Goal: Information Seeking & Learning: Check status

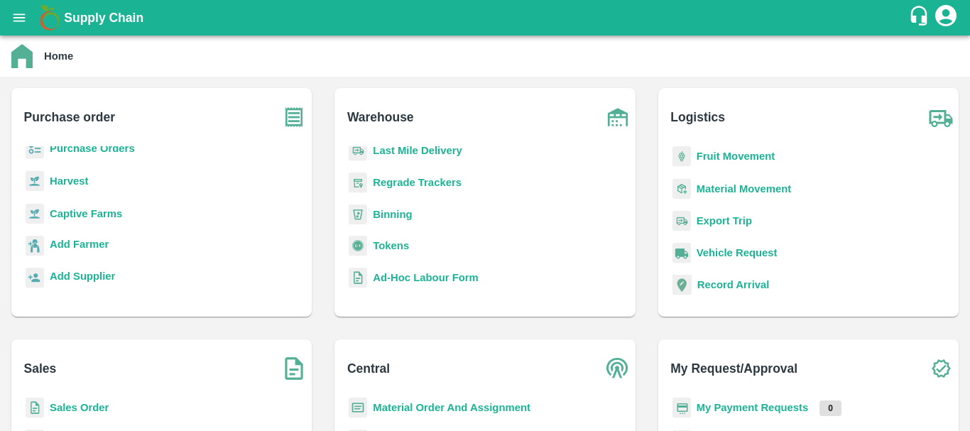
scroll to position [148, 0]
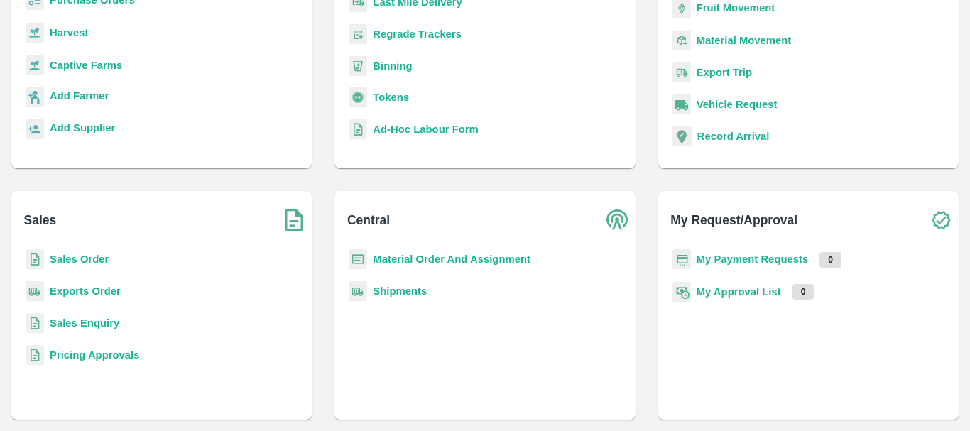
click at [97, 291] on b "Exports Order" at bounding box center [85, 291] width 71 height 11
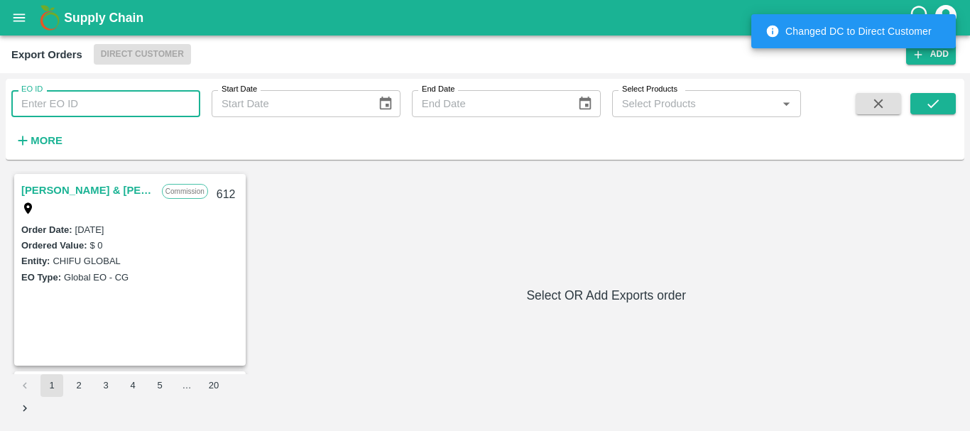
click at [75, 111] on input "EO ID" at bounding box center [105, 103] width 189 height 27
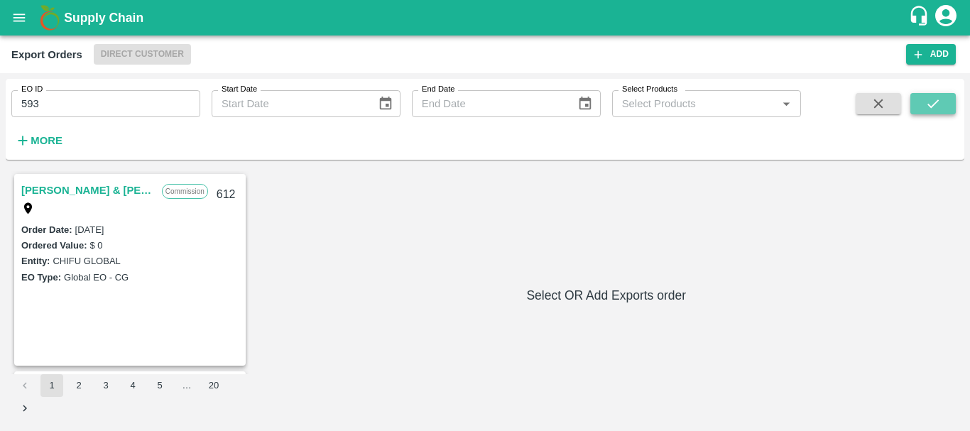
click at [921, 111] on button "submit" at bounding box center [933, 103] width 45 height 21
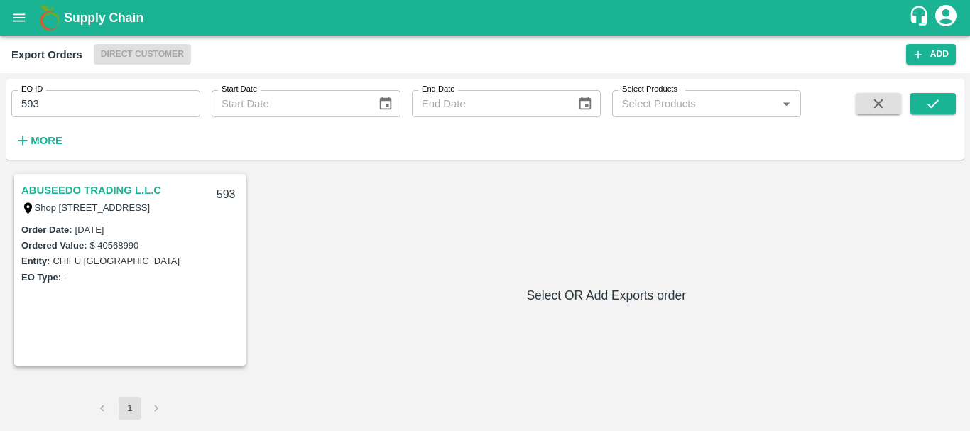
click at [42, 193] on link "ABUSEEDO TRADING L.L.C" at bounding box center [91, 190] width 140 height 18
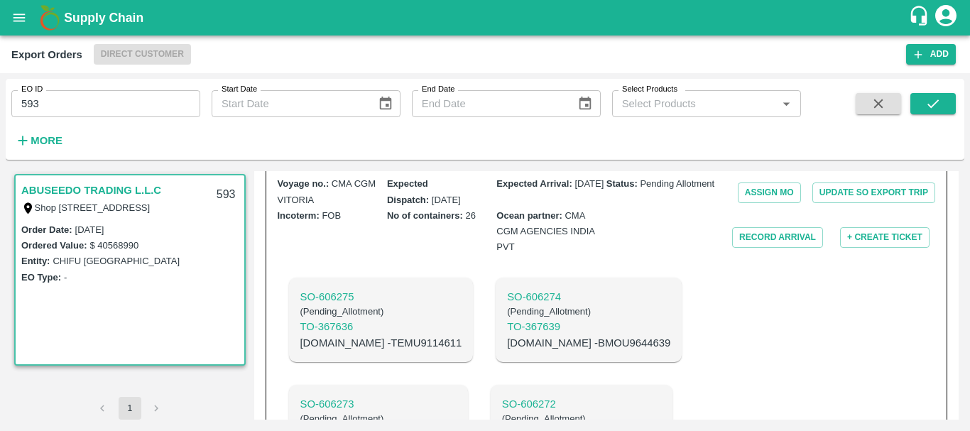
scroll to position [513, 0]
click at [457, 396] on p "SO- 606273" at bounding box center [379, 404] width 156 height 16
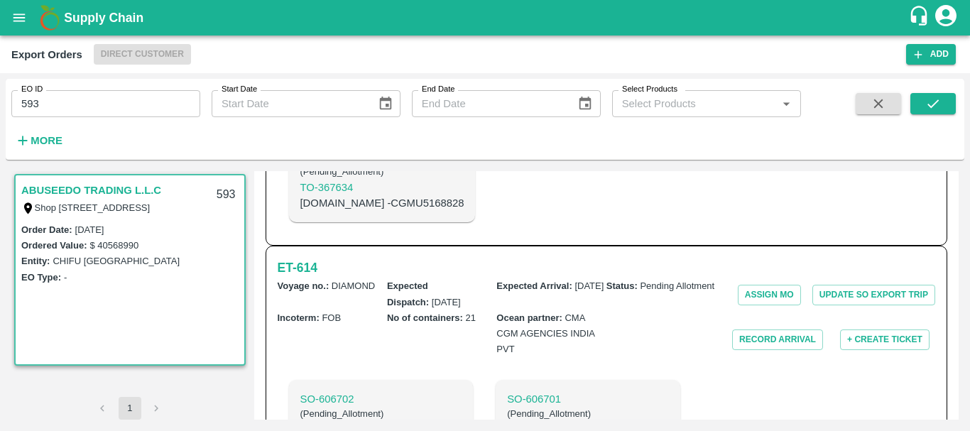
scroll to position [1658, 0]
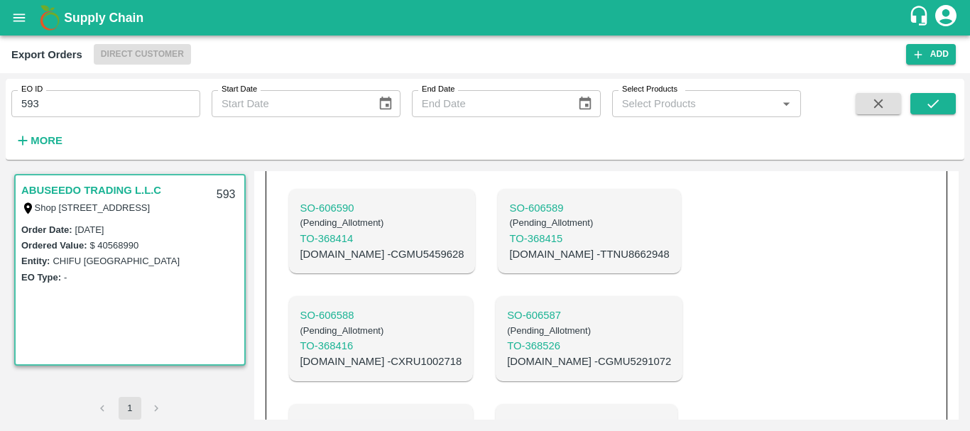
scroll to position [2453, 0]
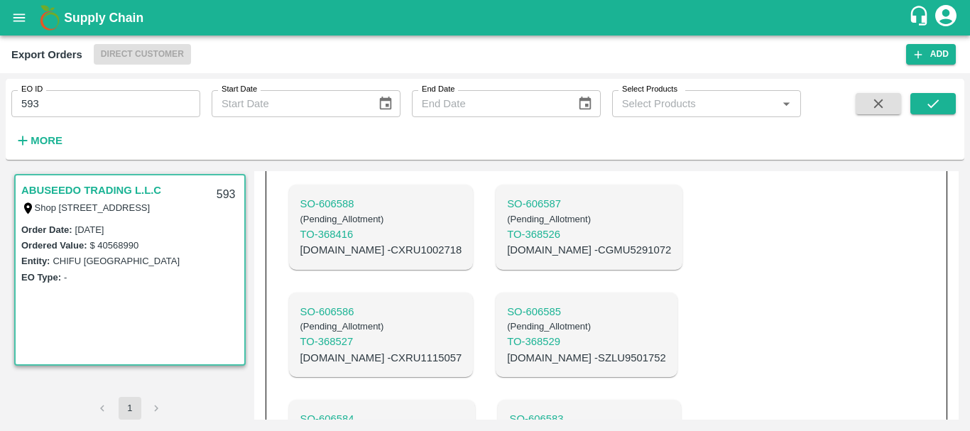
scroll to position [2595, 0]
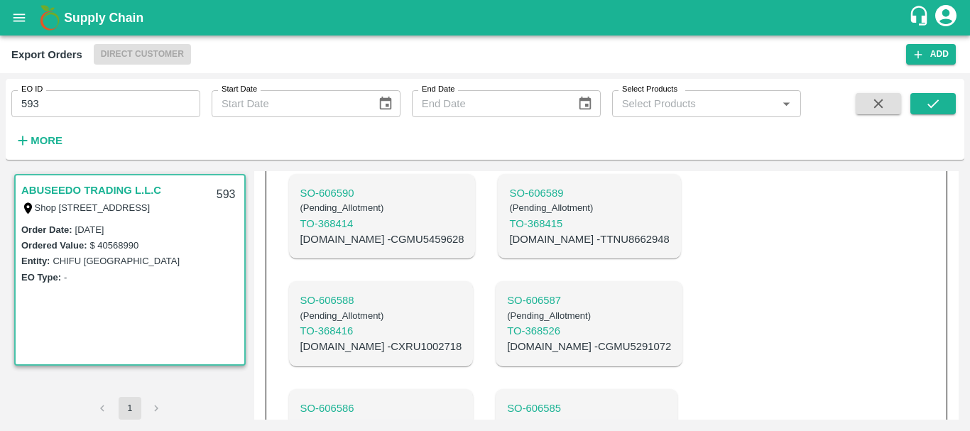
click at [612, 276] on div "SO- 606702 ( Pending_Allotment ) TO- 368861 C.No - CXRU1354391 SO- 606701 ( Pen…" at bounding box center [497, 109] width 439 height 1182
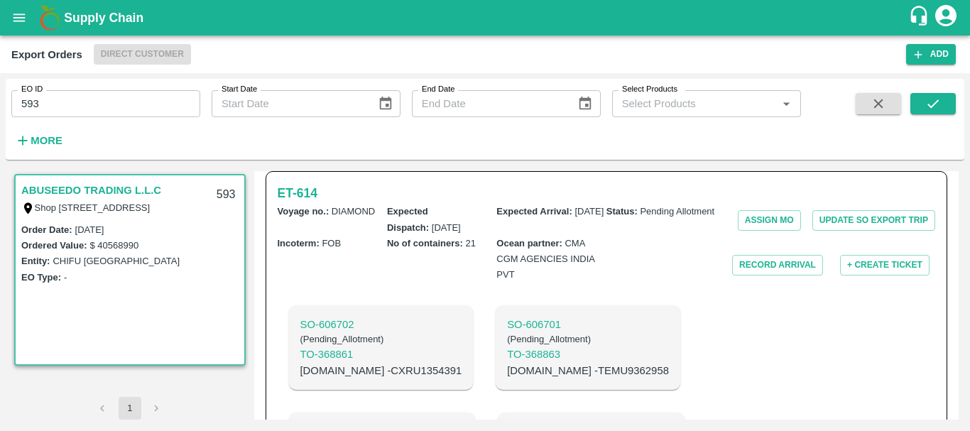
scroll to position [1665, 0]
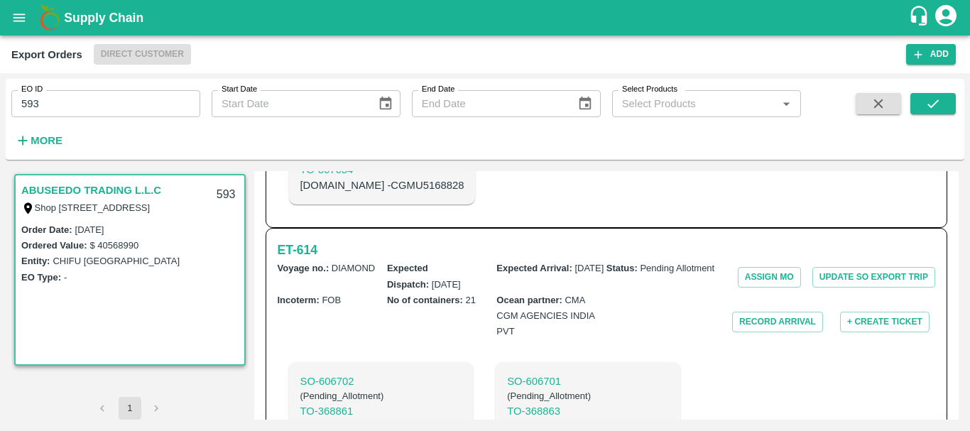
scroll to position [1638, 0]
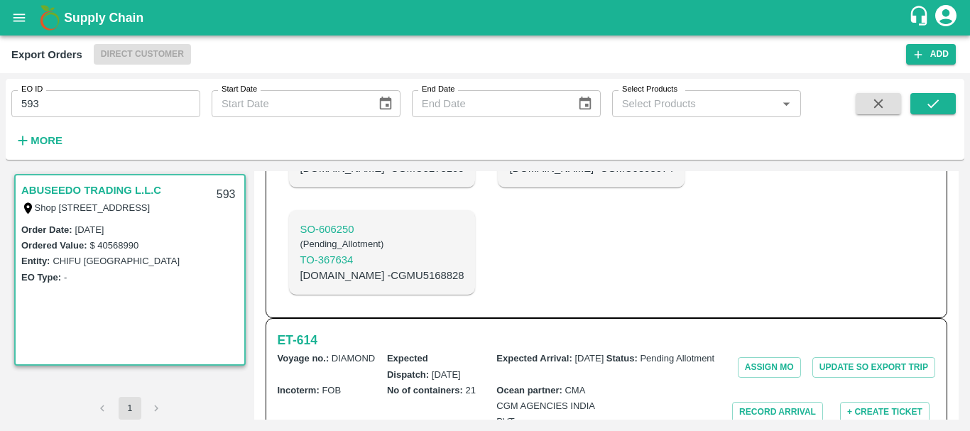
scroll to position [1546, 0]
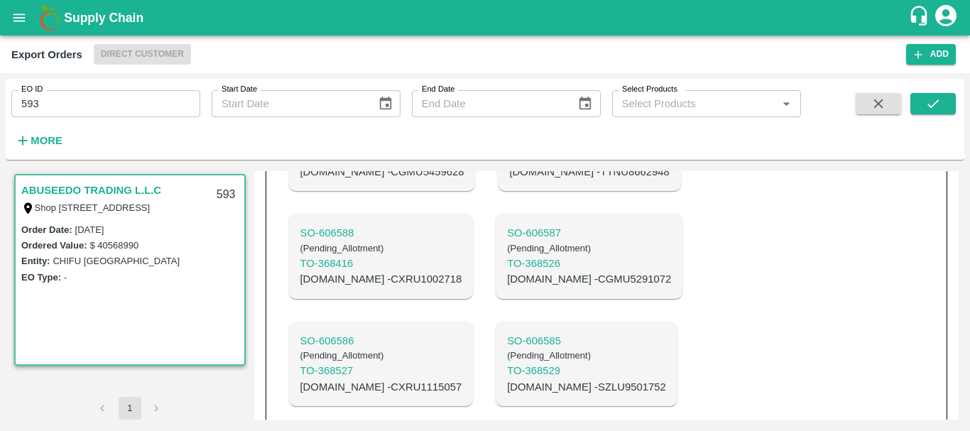
scroll to position [2595, 0]
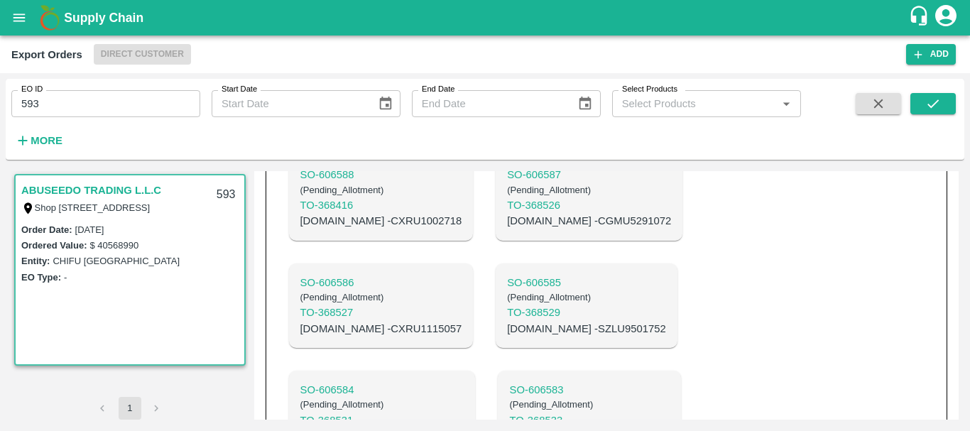
copy p "CXRU1531692"
click at [509, 428] on p "C.No - TTNU8699931" at bounding box center [589, 436] width 160 height 16
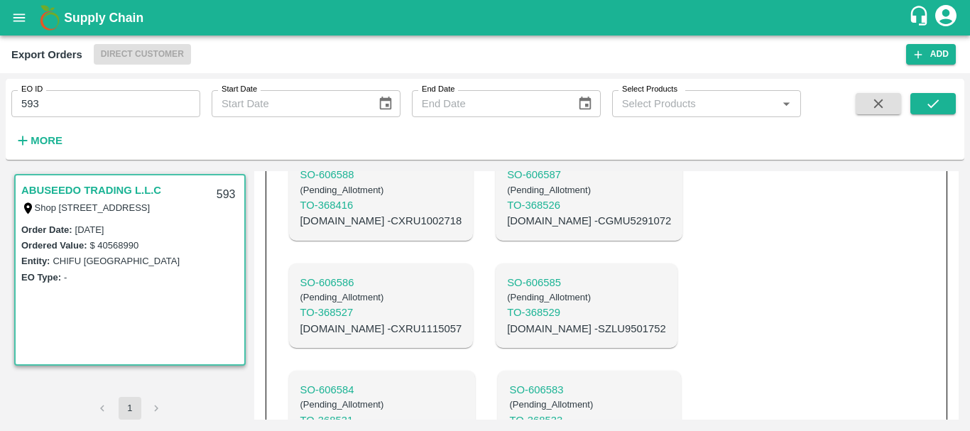
copy p "TTNU8699931"
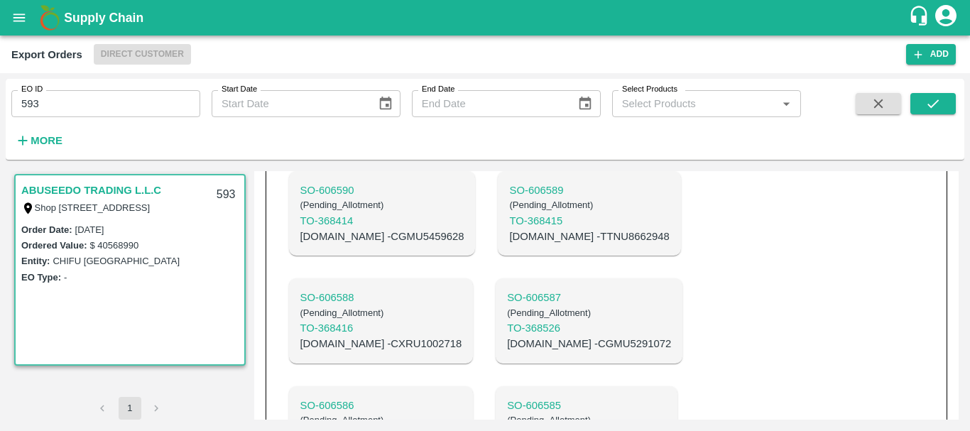
drag, startPoint x: 499, startPoint y: 260, endPoint x: 492, endPoint y: 251, distance: 12.1
copy p "CGMU6568813"
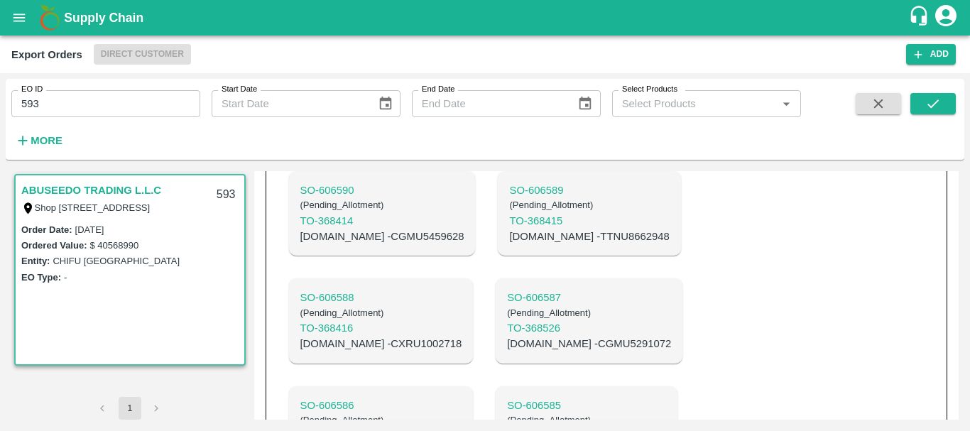
copy p "SZLU9501752"
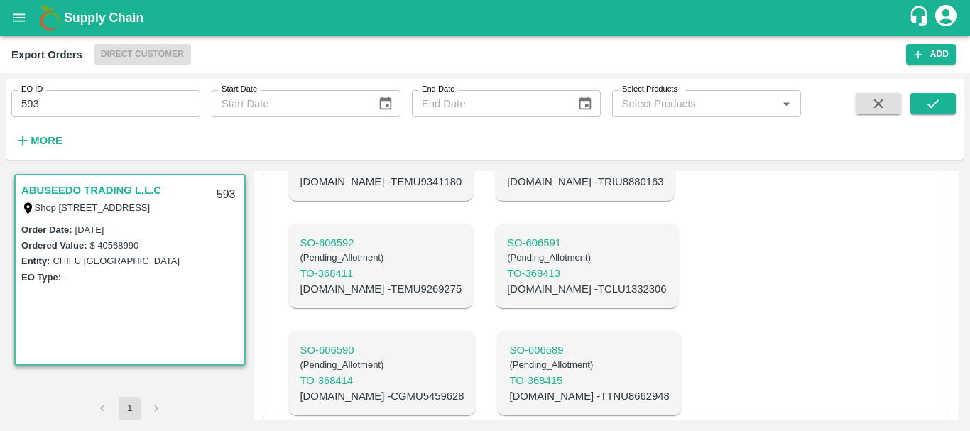
scroll to position [2312, 0]
copy p "CXRU1115057"
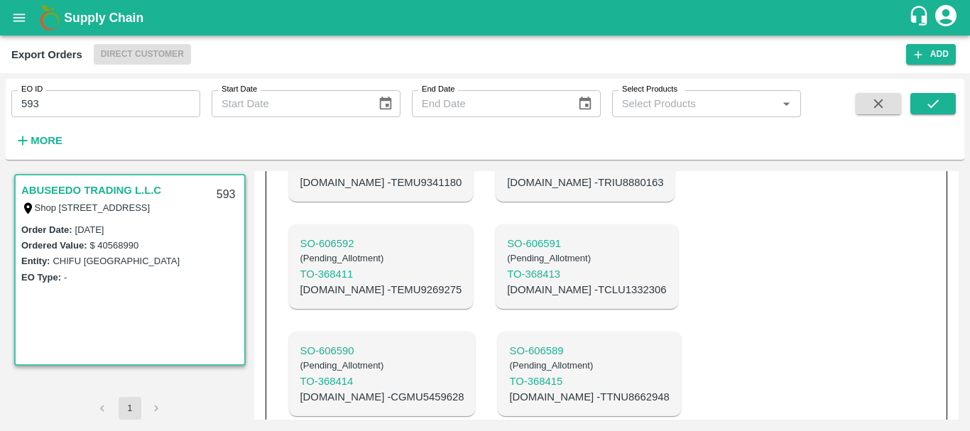
copy p "CGMU5291072"
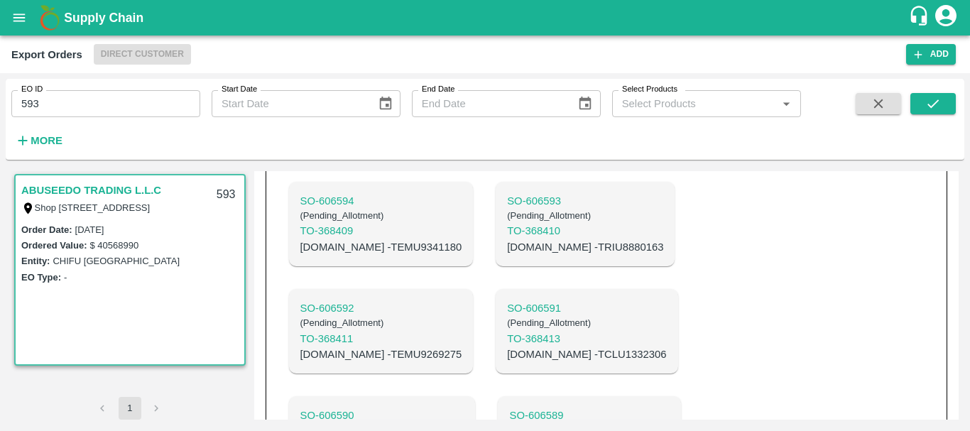
scroll to position [2246, 0]
copy p "CXRU1002718"
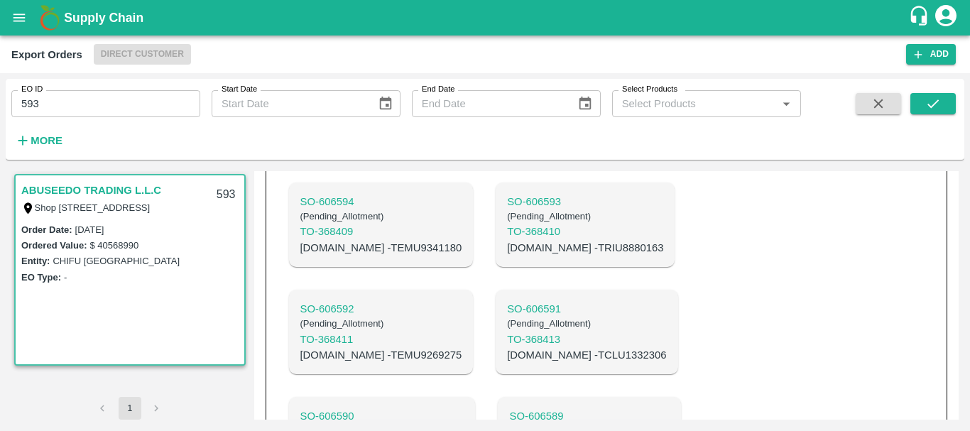
copy p "TTNU8662948"
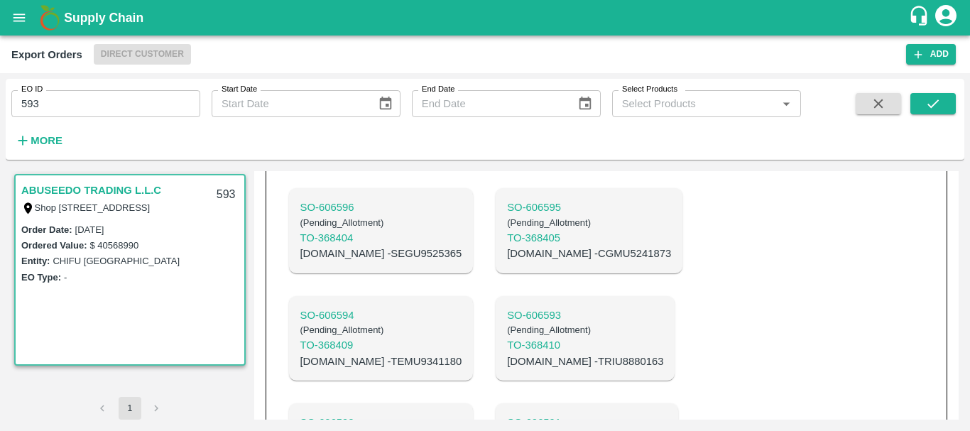
scroll to position [2132, 0]
copy p "CGMU5459628"
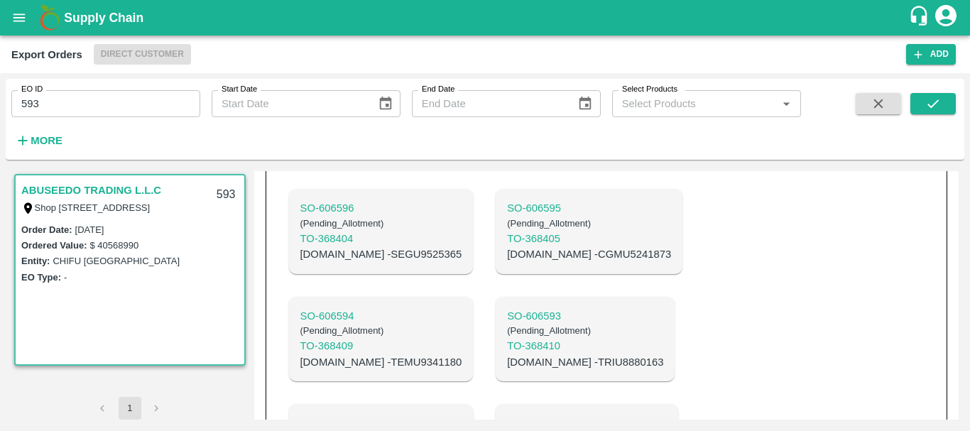
copy p "TCLU1332306"
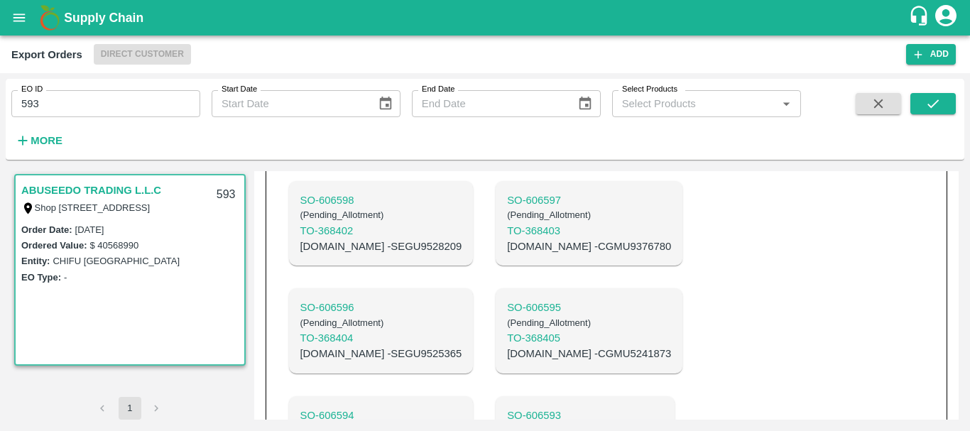
scroll to position [2032, 0]
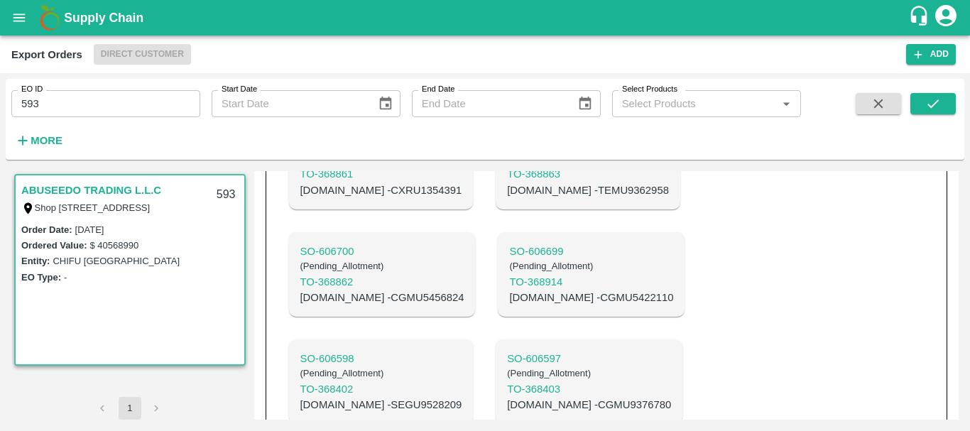
scroll to position [1869, 0]
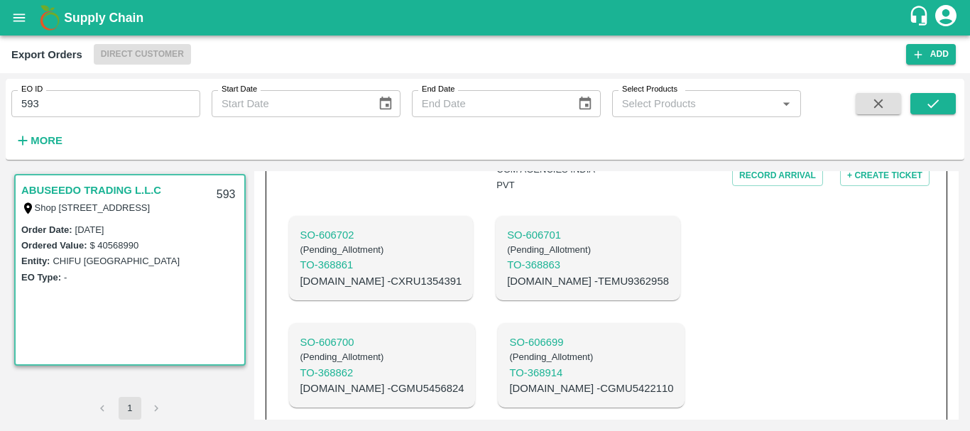
scroll to position [1780, 0]
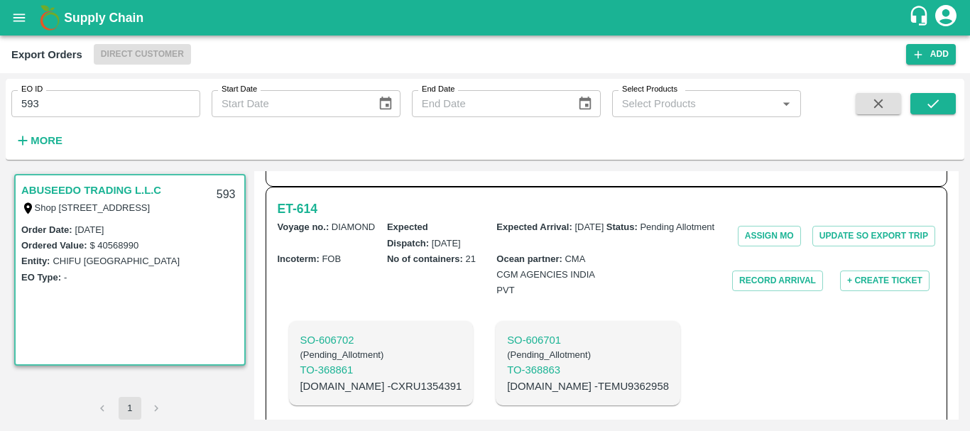
scroll to position [1677, 0]
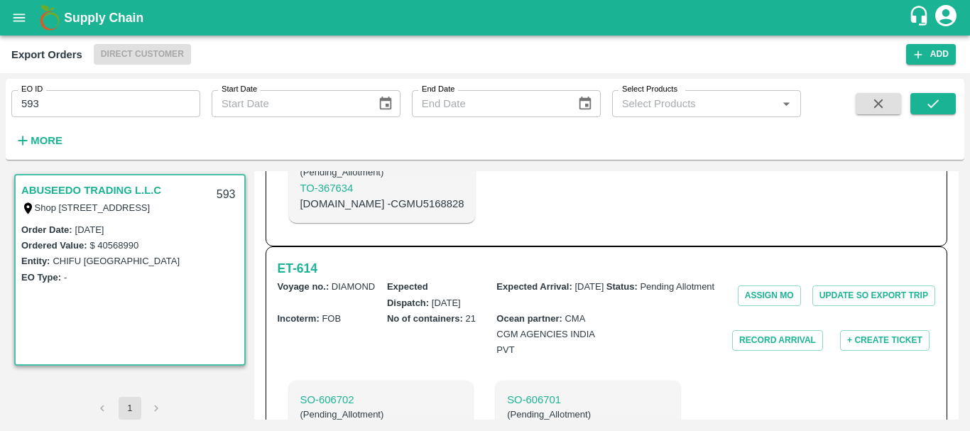
scroll to position [1614, 0]
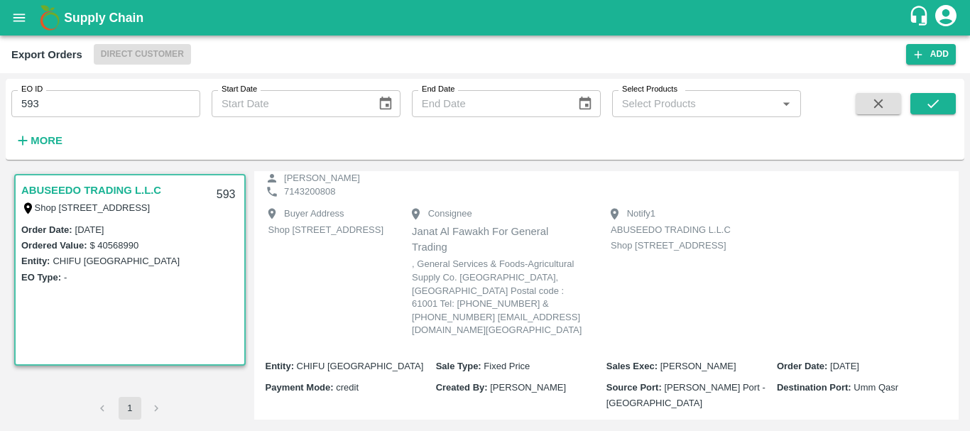
scroll to position [0, 0]
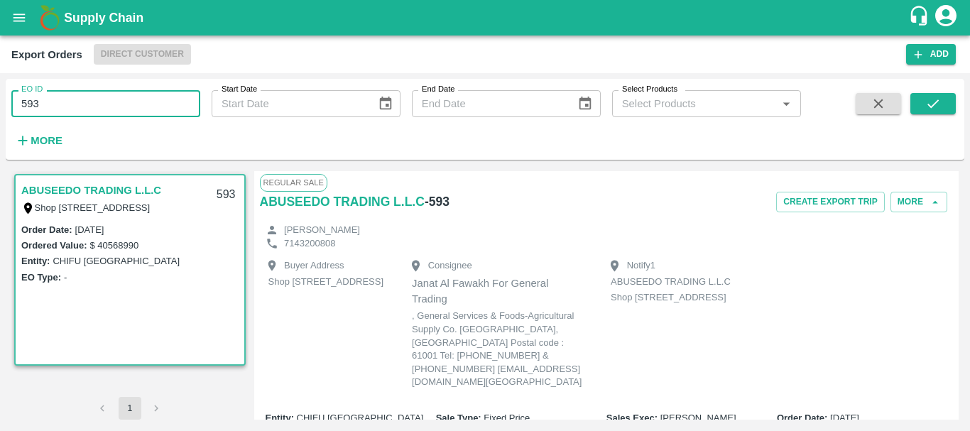
click at [105, 108] on input "593" at bounding box center [105, 103] width 189 height 27
click at [945, 104] on button "submit" at bounding box center [933, 103] width 45 height 21
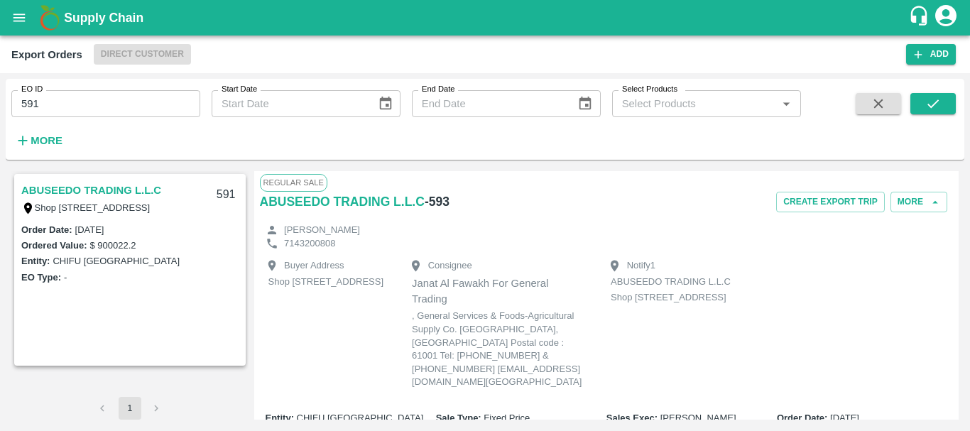
click at [106, 188] on link "ABUSEEDO TRADING L.L.C" at bounding box center [91, 190] width 140 height 18
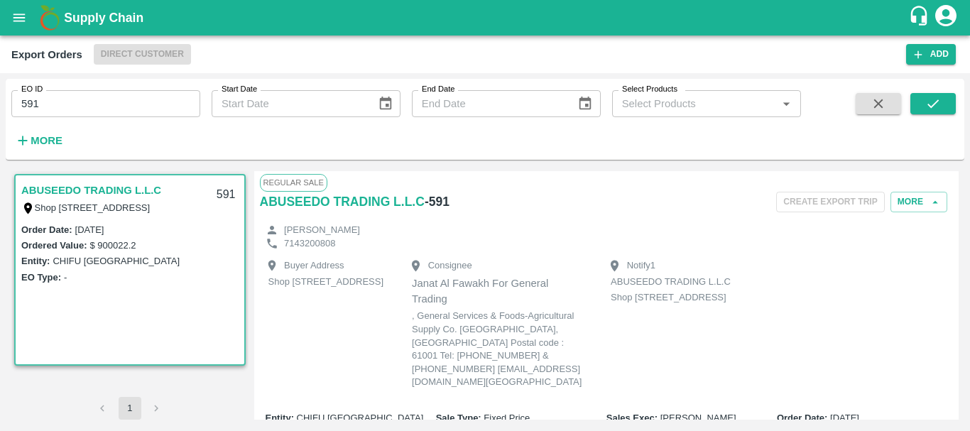
scroll to position [392, 0]
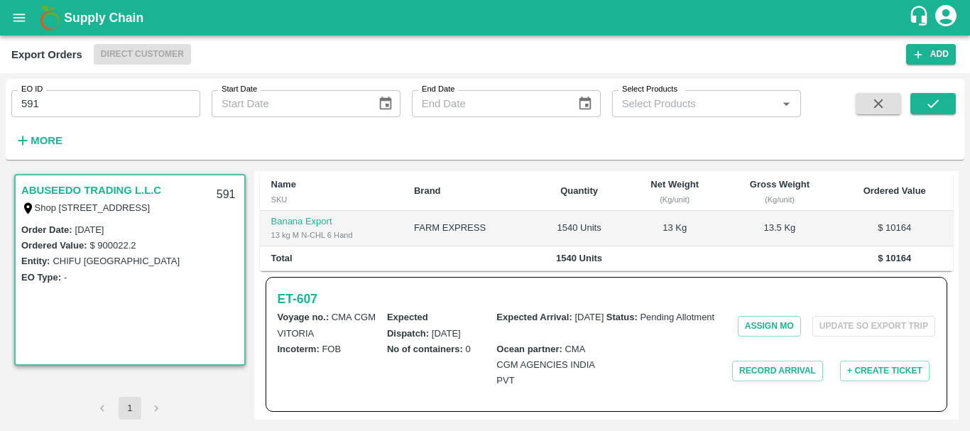
click at [102, 105] on input "591" at bounding box center [105, 103] width 189 height 27
type input "5"
click at [921, 105] on button "submit" at bounding box center [933, 103] width 45 height 21
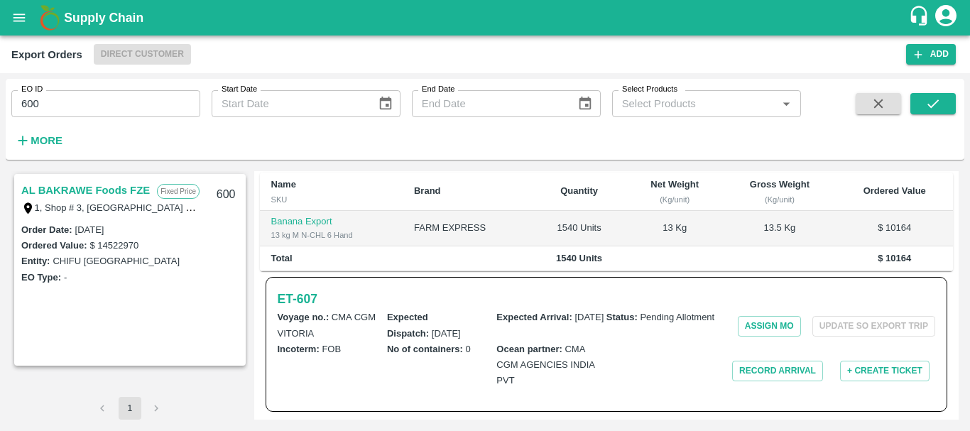
scroll to position [240, 0]
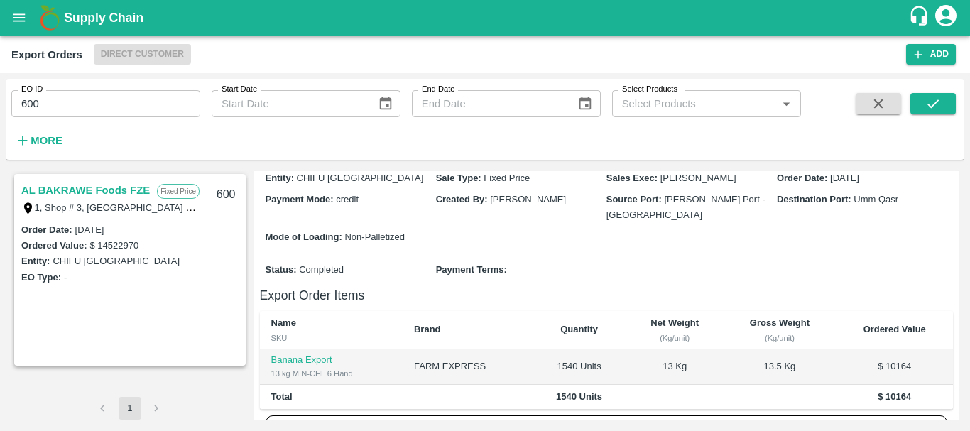
click at [91, 196] on link "AL BAKRAWE Foods FZE" at bounding box center [85, 190] width 129 height 18
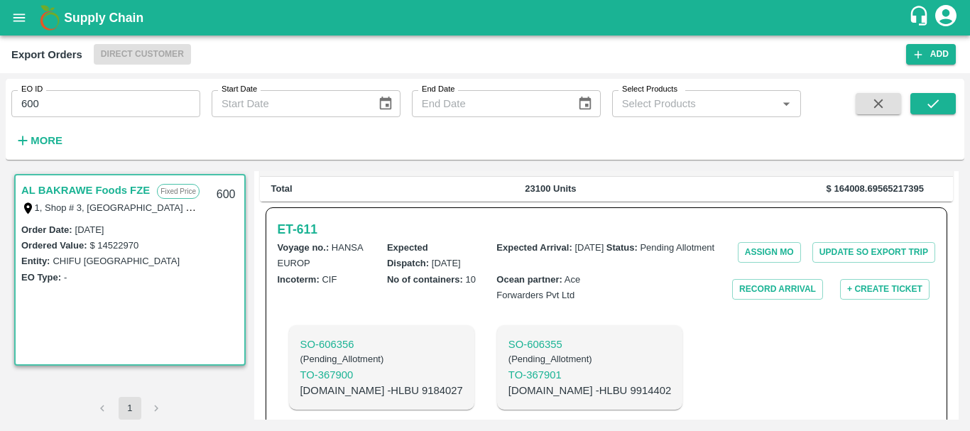
scroll to position [401, 0]
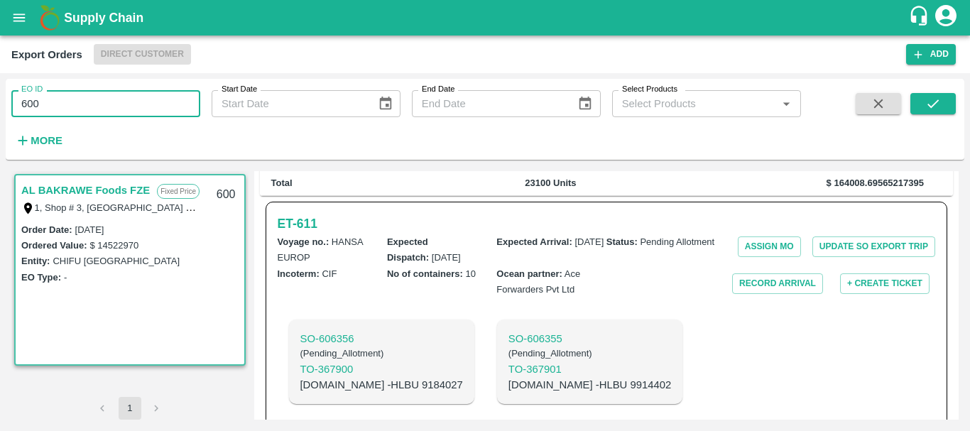
click at [114, 107] on input "600" at bounding box center [105, 103] width 189 height 27
type input "6"
click at [945, 105] on button "submit" at bounding box center [933, 103] width 45 height 21
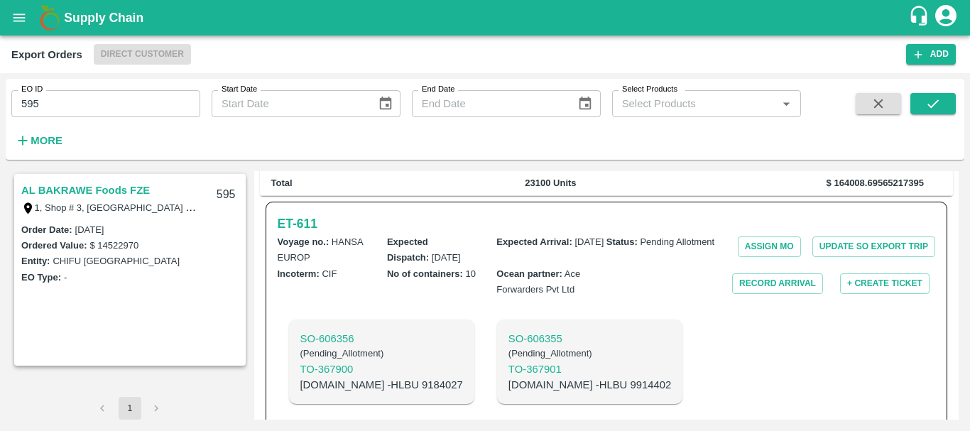
click at [124, 187] on link "AL BAKRAWE Foods FZE" at bounding box center [85, 190] width 129 height 18
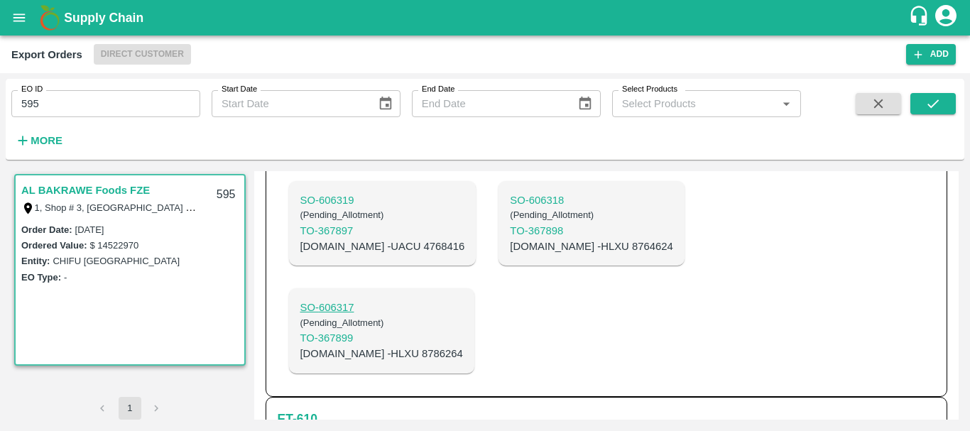
scroll to position [1226, 0]
click at [339, 301] on p "SO- 606317" at bounding box center [382, 309] width 163 height 16
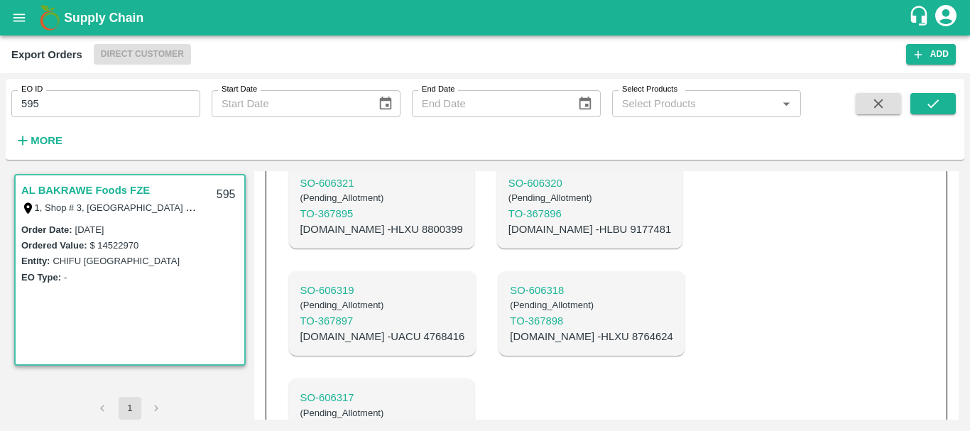
scroll to position [1136, 0]
click at [510, 283] on p "SO- 606318" at bounding box center [591, 291] width 163 height 16
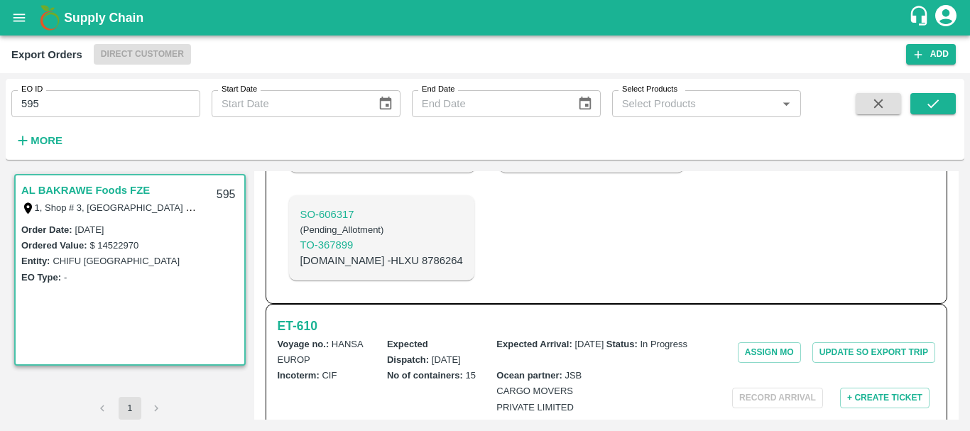
scroll to position [1269, 0]
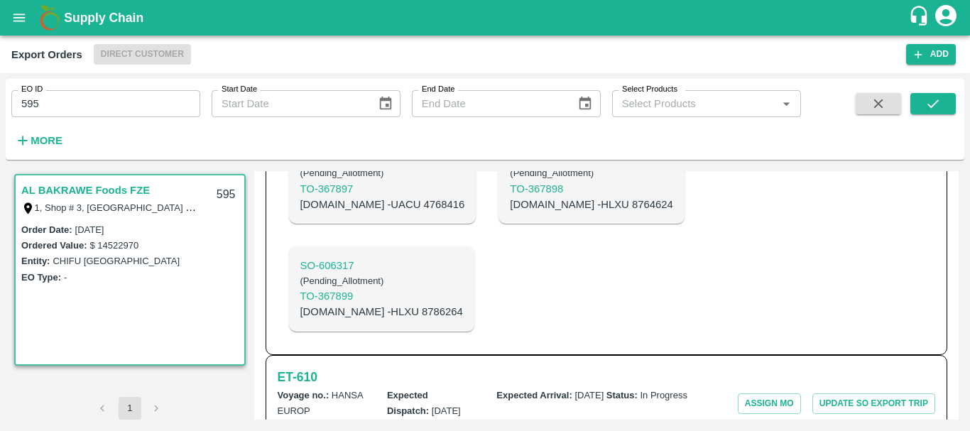
click at [353, 304] on p "C.No - HLXU 8786264" at bounding box center [382, 312] width 163 height 16
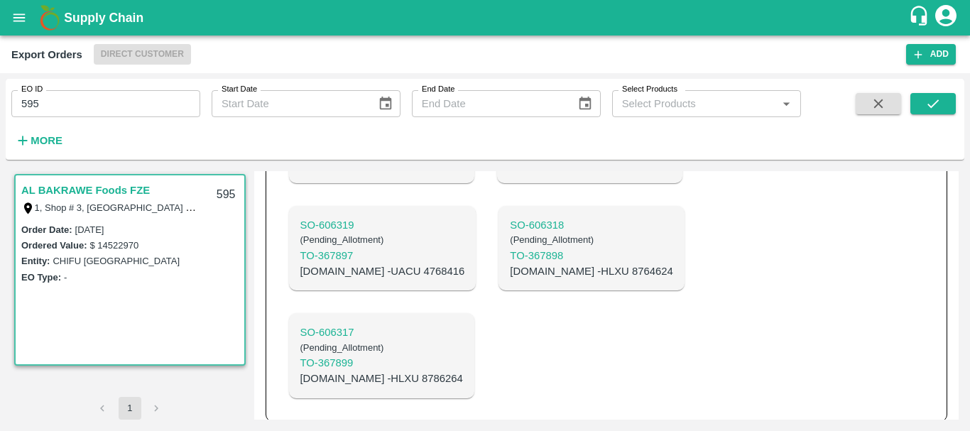
click at [510, 264] on p "C.No - HLXU 8764624" at bounding box center [591, 272] width 163 height 16
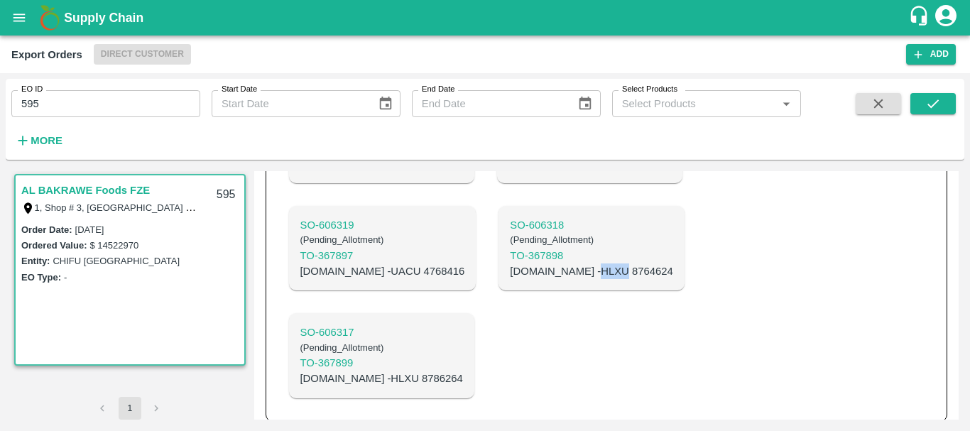
click at [510, 264] on p "C.No - HLXU 8764624" at bounding box center [591, 272] width 163 height 16
click at [337, 264] on p "C.No - UACU 4768416" at bounding box center [383, 272] width 165 height 16
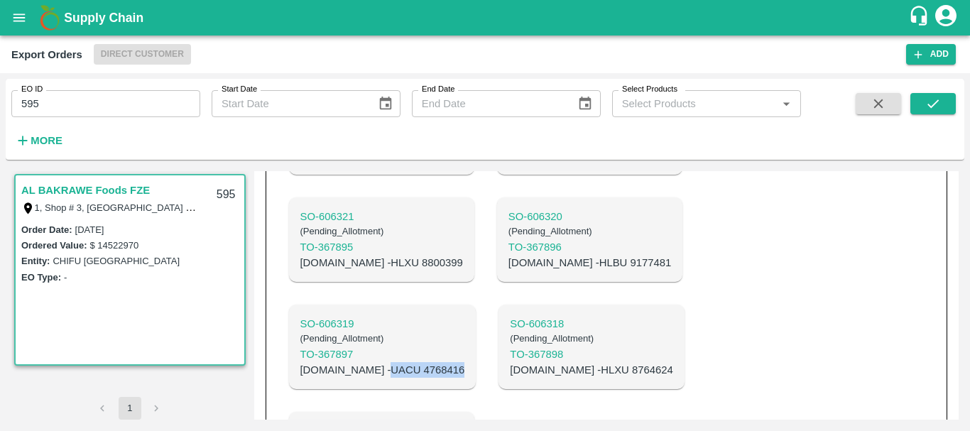
scroll to position [1095, 0]
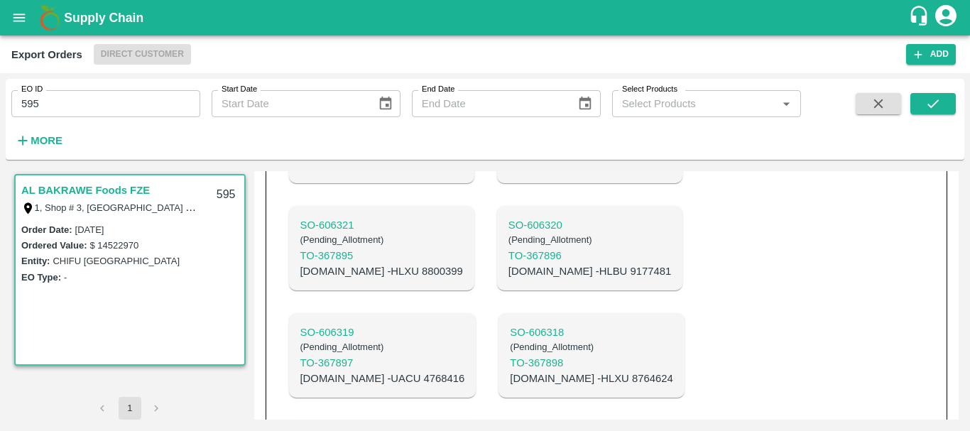
click at [509, 264] on p "C.No - HLBU 9177481" at bounding box center [590, 272] width 163 height 16
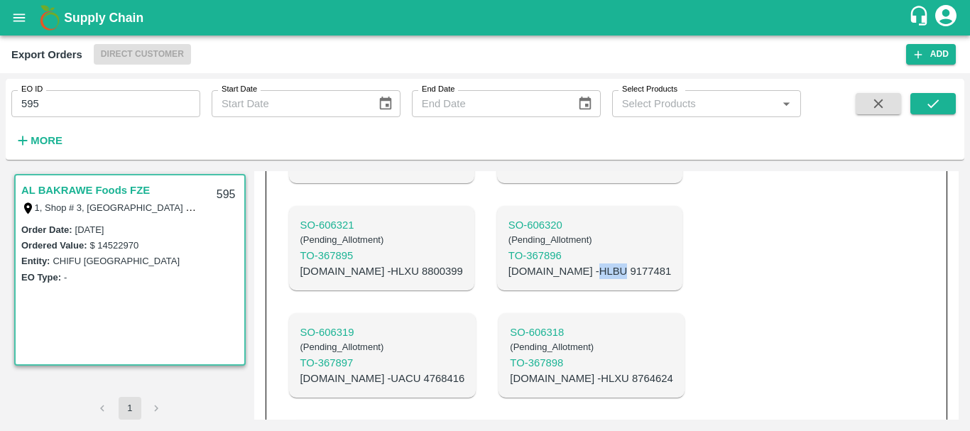
click at [509, 264] on p "C.No - HLBU 9177481" at bounding box center [590, 272] width 163 height 16
click at [337, 264] on p "C.No - HLXU 8800399" at bounding box center [382, 272] width 163 height 16
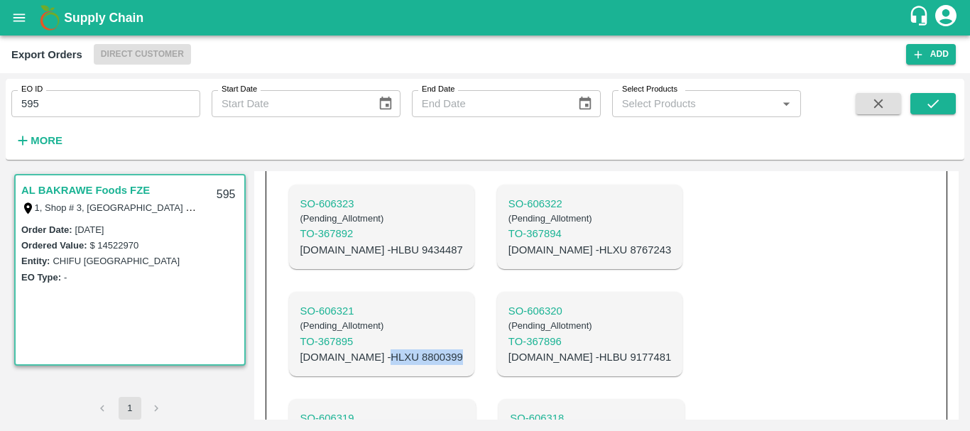
scroll to position [1008, 0]
click at [509, 243] on p "C.No - HLXU 8767243" at bounding box center [590, 251] width 163 height 16
click at [339, 243] on p "C.No - HLBU 9434487" at bounding box center [382, 251] width 163 height 16
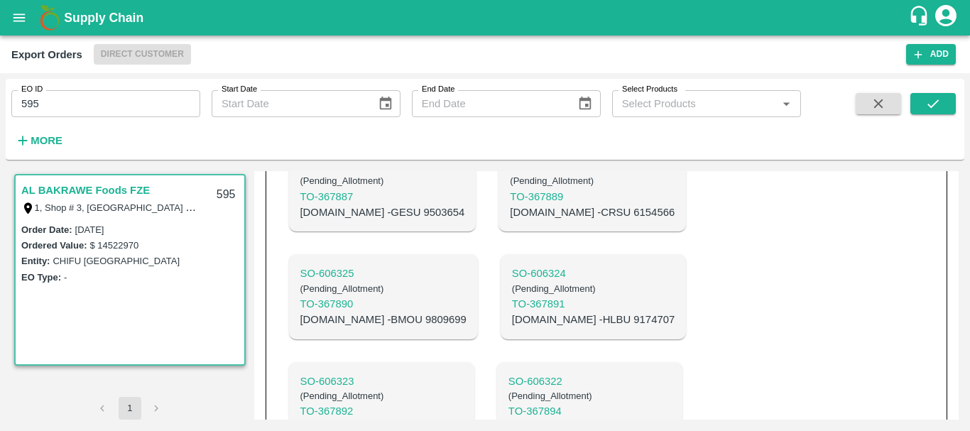
scroll to position [831, 0]
click at [512, 313] on p "C.No - HLBU 9174707" at bounding box center [593, 321] width 163 height 16
click at [330, 313] on p "C.No - BMOU 9809699" at bounding box center [384, 321] width 166 height 16
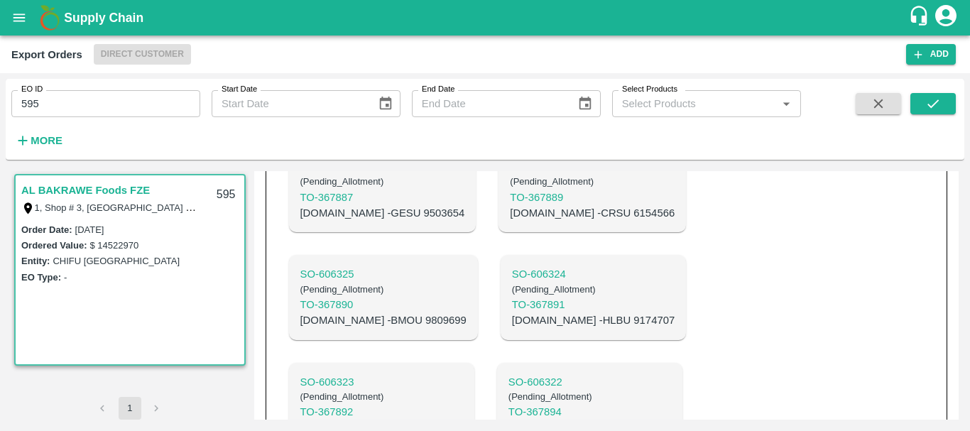
click at [332, 313] on p "C.No - BMOU 9809699" at bounding box center [384, 321] width 166 height 16
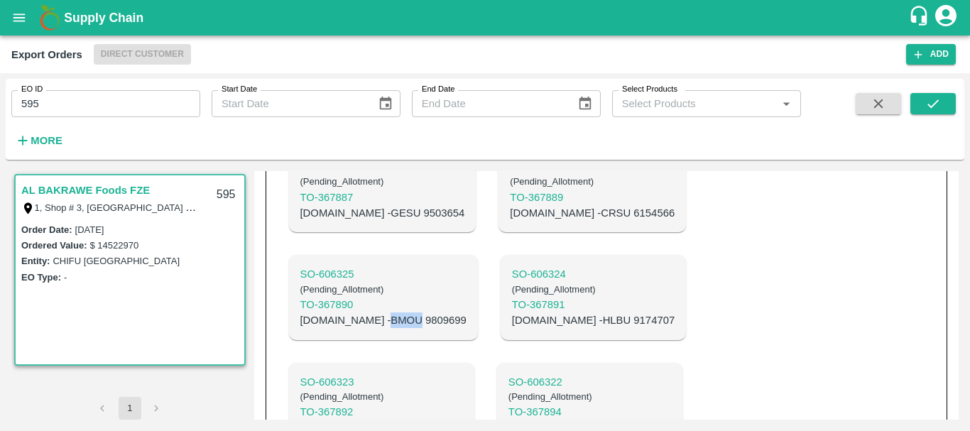
click at [332, 313] on p "C.No - BMOU 9809699" at bounding box center [384, 321] width 166 height 16
click at [366, 313] on p "C.No - BMOU 9809699" at bounding box center [384, 321] width 166 height 16
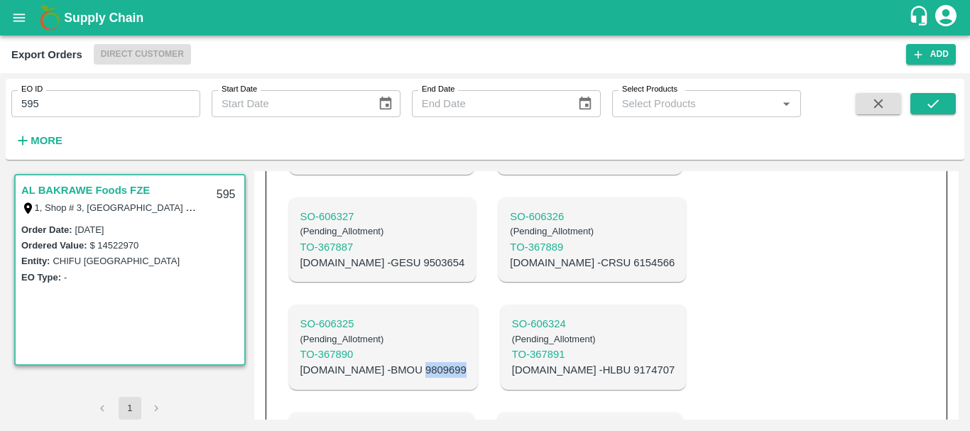
scroll to position [766, 0]
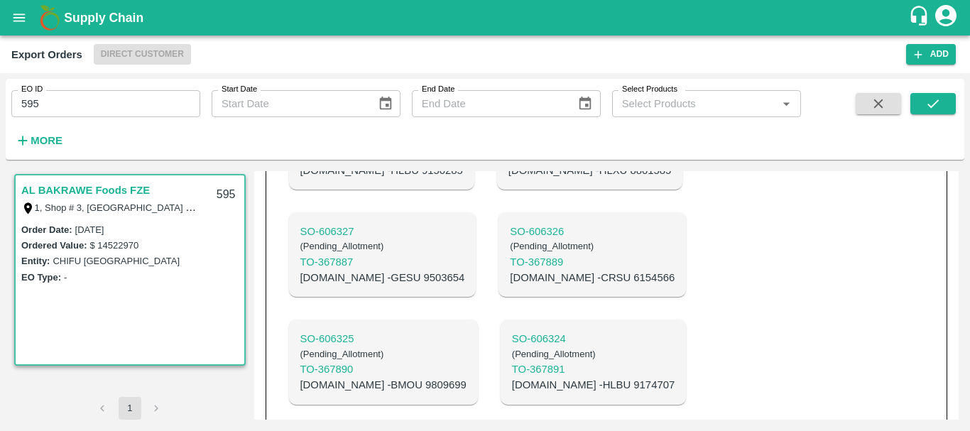
click at [510, 270] on p "C.No - CRSU 6154566" at bounding box center [592, 278] width 165 height 16
click at [337, 270] on p "C.No - GESU 9503654" at bounding box center [383, 278] width 165 height 16
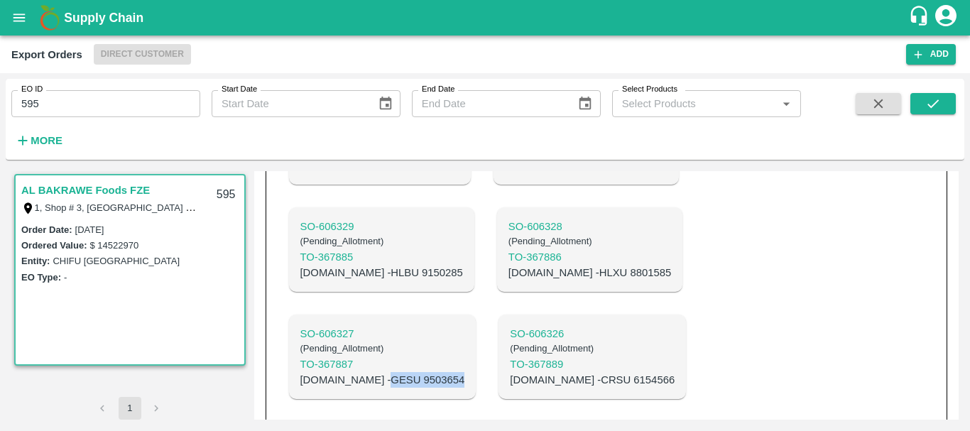
scroll to position [654, 0]
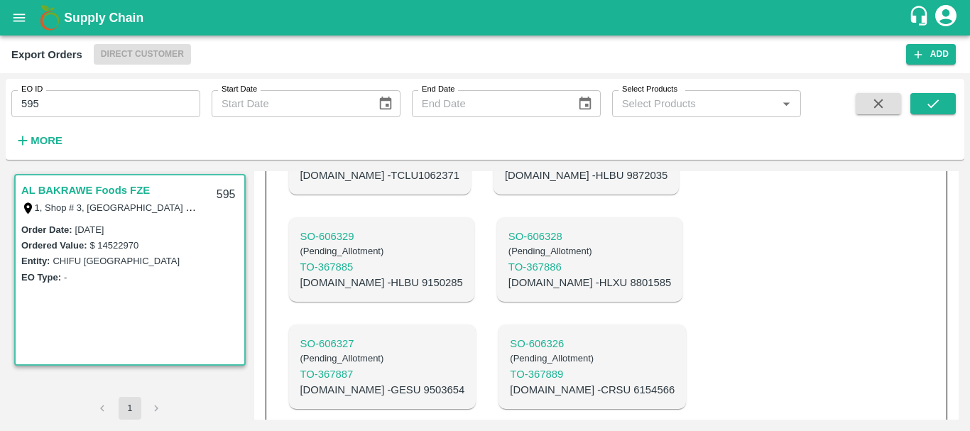
click at [509, 275] on p "C.No - HLXU 8801585" at bounding box center [590, 283] width 163 height 16
click at [332, 275] on p "C.No - HLBU 9150285" at bounding box center [382, 283] width 163 height 16
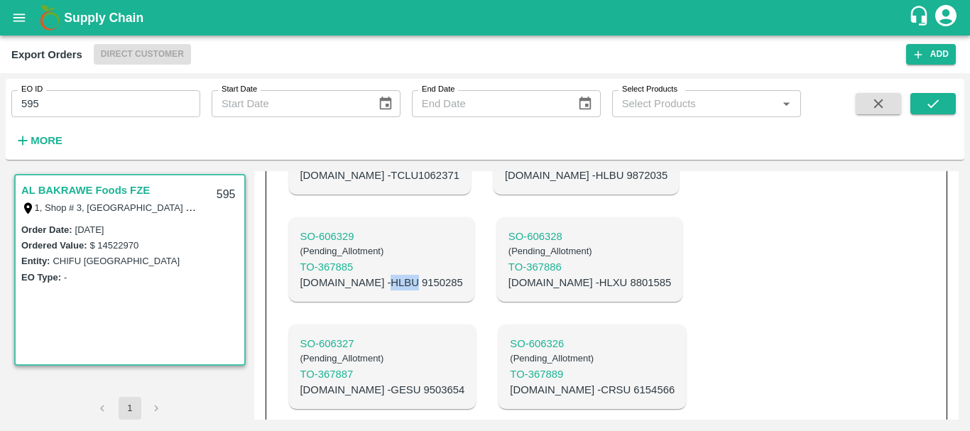
click at [332, 275] on p "C.No - HLBU 9150285" at bounding box center [382, 283] width 163 height 16
click at [366, 275] on p "C.No - HLBU 9150285" at bounding box center [382, 283] width 163 height 16
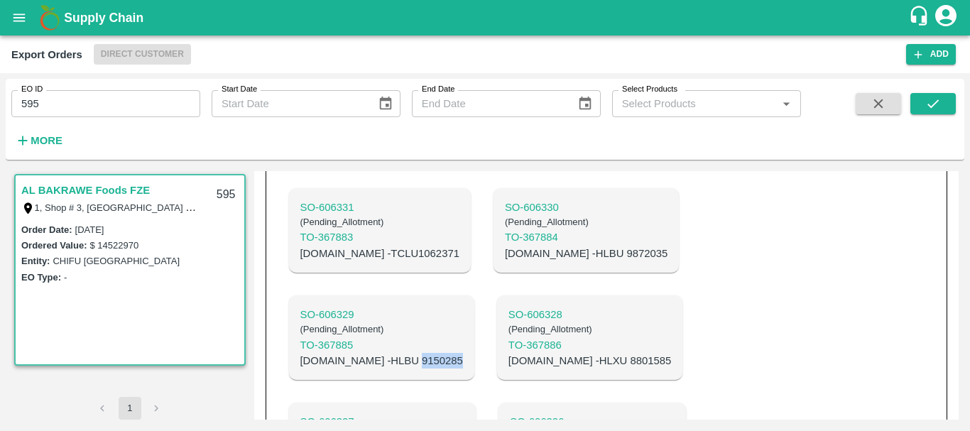
scroll to position [573, 0]
click at [505, 248] on p "C.No - HLBU 9872035" at bounding box center [586, 256] width 163 height 16
click at [339, 248] on p "C.No - TCLU1062371" at bounding box center [380, 256] width 159 height 16
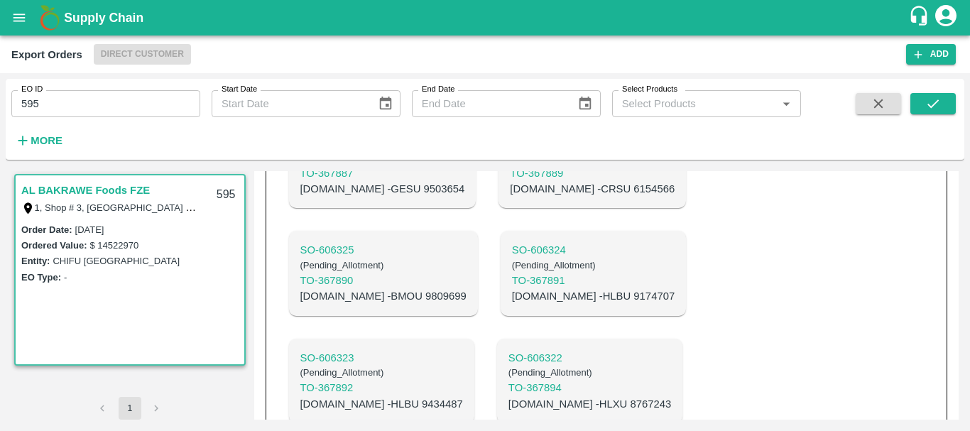
scroll to position [0, 0]
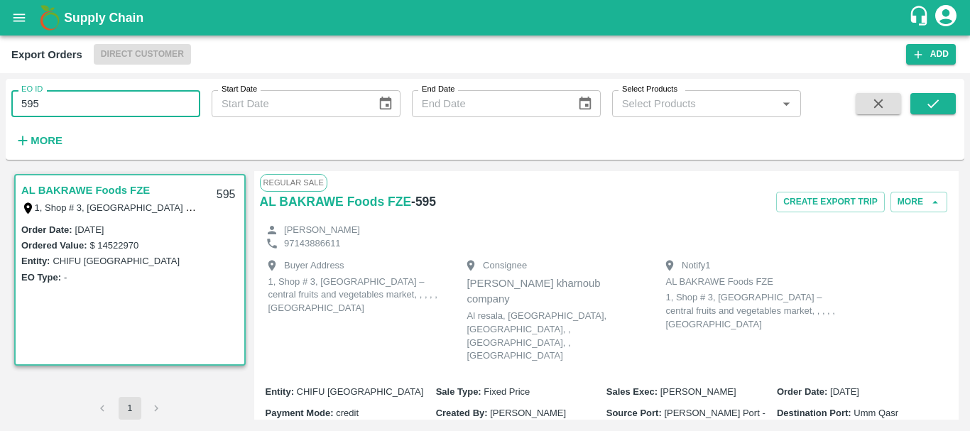
click at [67, 104] on input "595" at bounding box center [105, 103] width 189 height 27
type input "5"
type input "600"
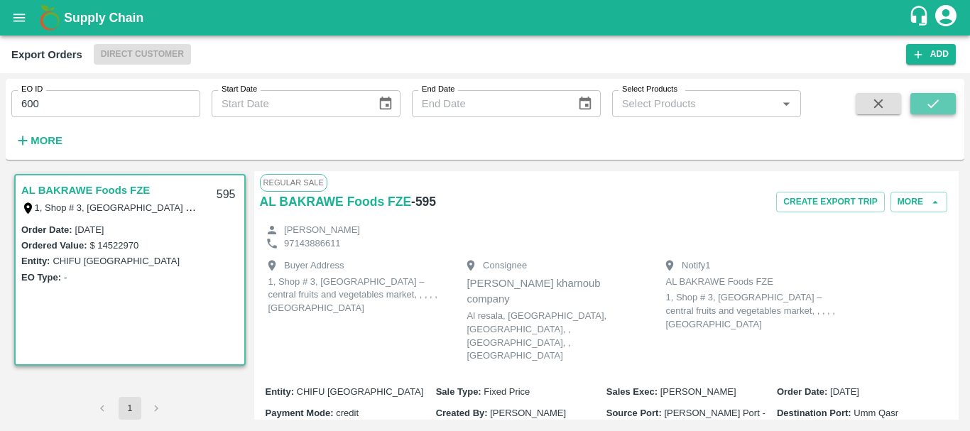
click at [936, 102] on icon "submit" at bounding box center [934, 104] width 16 height 16
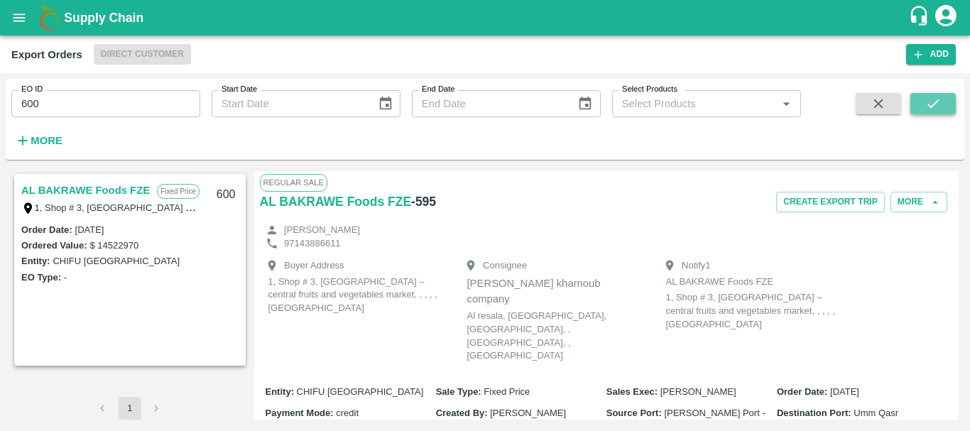
click at [927, 100] on icon "submit" at bounding box center [934, 104] width 16 height 16
click at [79, 193] on link "AL BAKRAWE Foods FZE" at bounding box center [85, 190] width 129 height 18
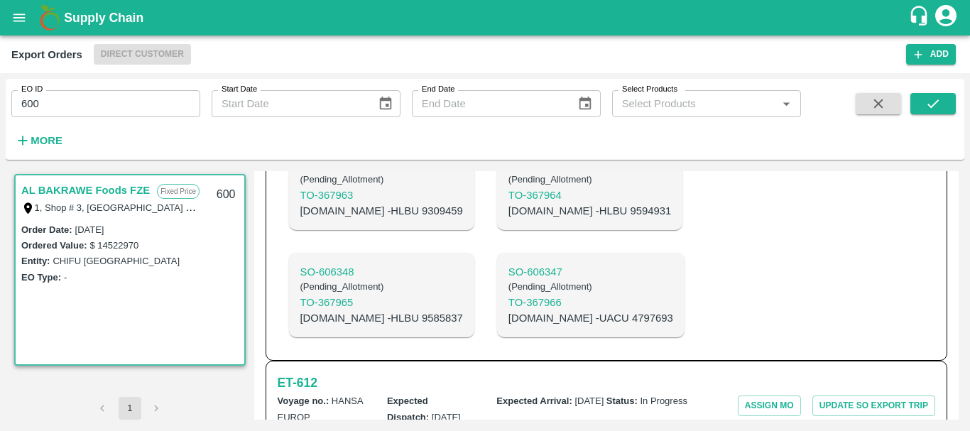
scroll to position [897, 0]
click at [509, 266] on p "SO- 606347" at bounding box center [591, 273] width 165 height 16
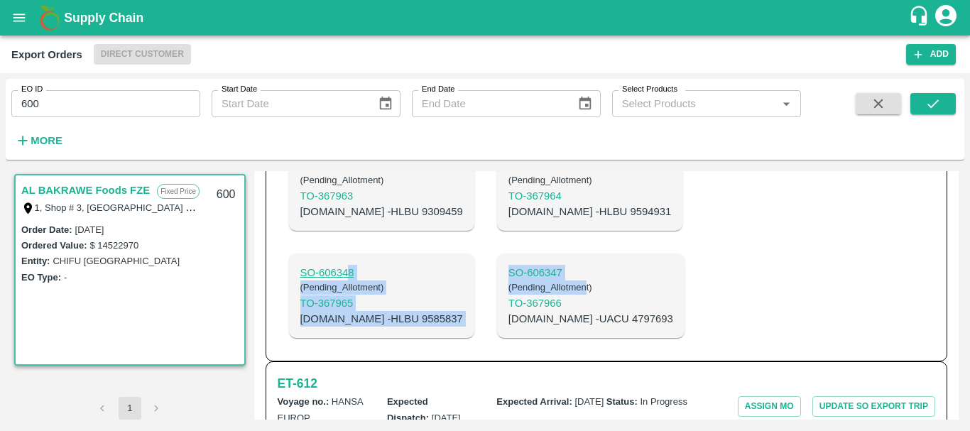
drag, startPoint x: 524, startPoint y: 278, endPoint x: 351, endPoint y: 268, distance: 173.6
click at [351, 268] on div "SO- 606356 ( Pending_Allotment ) TO- 367900 C.No - HLBU 9184027 SO- 606355 ( Pe…" at bounding box center [497, 80] width 439 height 537
click at [351, 268] on p "SO- 606348" at bounding box center [382, 273] width 163 height 16
click at [664, 248] on div "SO- 606356 ( Pending_Allotment ) TO- 367900 C.No - HLBU 9184027 SO- 606355 ( Pe…" at bounding box center [497, 80] width 439 height 537
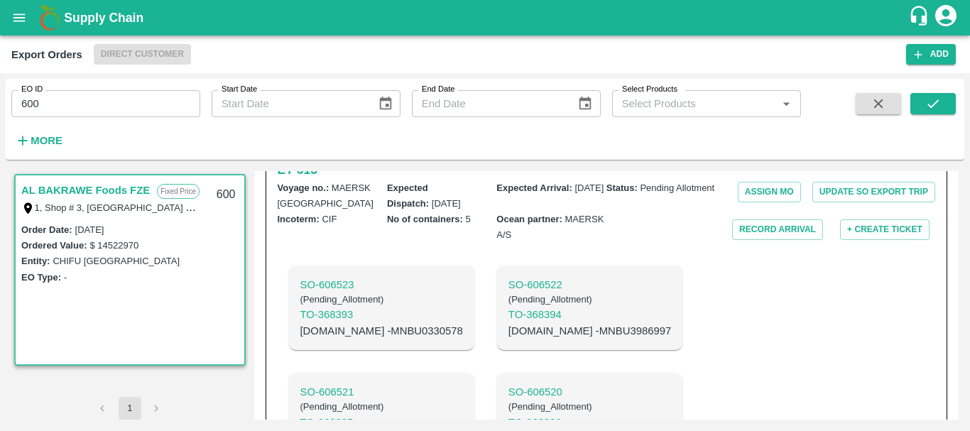
scroll to position [1402, 0]
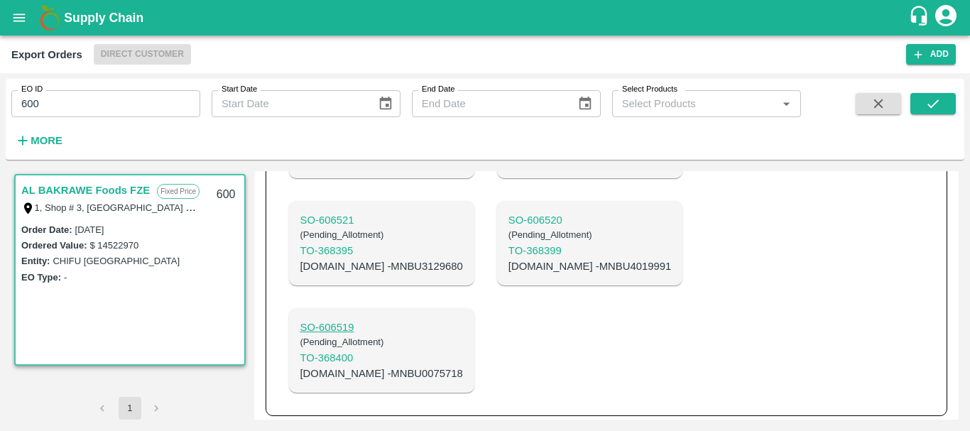
click at [340, 324] on p "SO- 606519" at bounding box center [382, 328] width 163 height 16
click at [509, 212] on p "SO- 606520" at bounding box center [590, 220] width 163 height 16
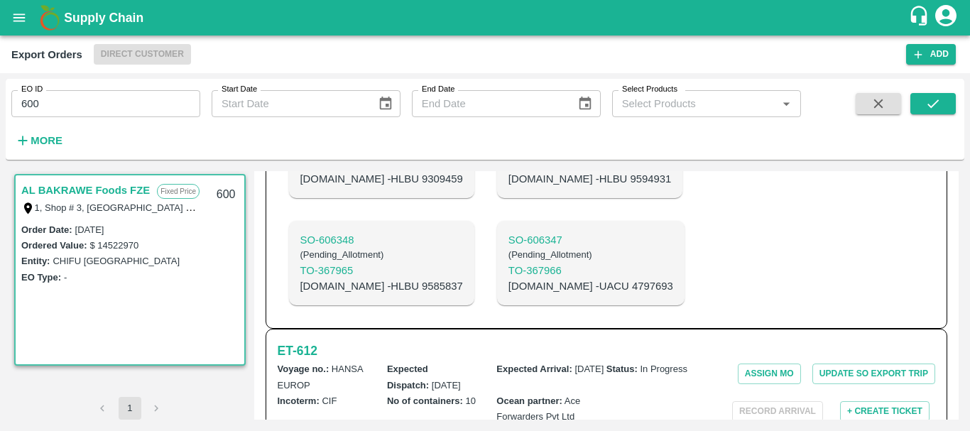
scroll to position [926, 0]
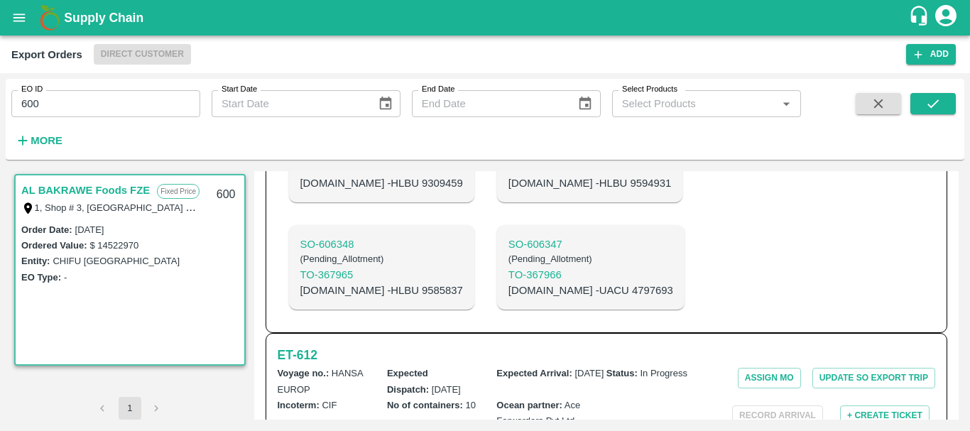
click at [509, 286] on p "C.No - UACU 4797693" at bounding box center [591, 291] width 165 height 16
click at [337, 286] on p "C.No - HLBU 9585837" at bounding box center [382, 291] width 163 height 16
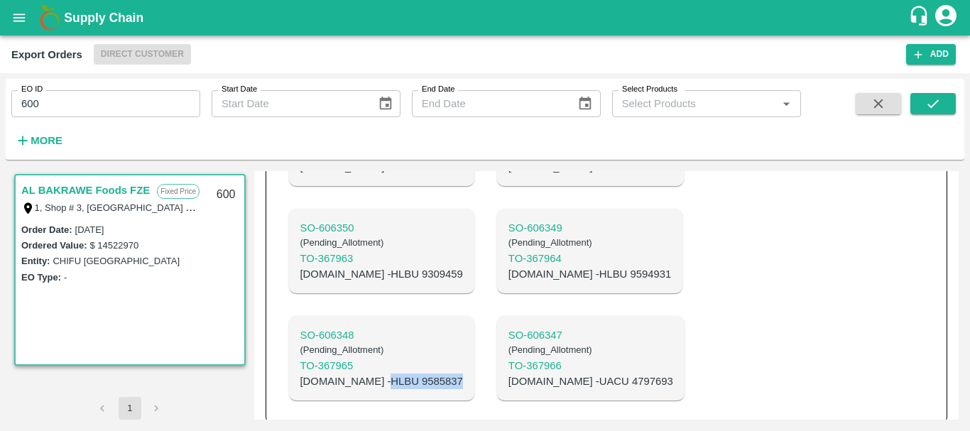
scroll to position [833, 0]
click at [509, 268] on p "C.No - HLBU 9594931" at bounding box center [590, 276] width 163 height 16
click at [332, 269] on p "C.No - HLBU 9309459" at bounding box center [382, 276] width 163 height 16
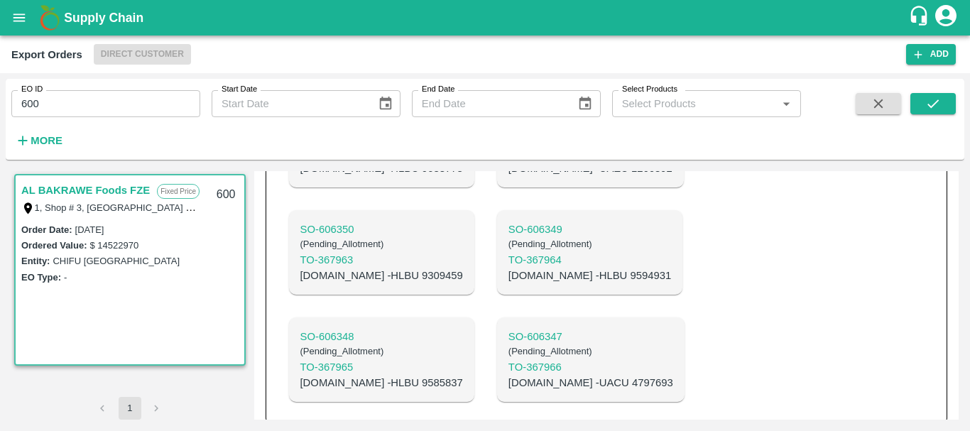
click at [332, 269] on p "C.No - HLBU 9309459" at bounding box center [382, 276] width 163 height 16
click at [369, 268] on p "C.No - HLBU 9309459" at bounding box center [382, 276] width 163 height 16
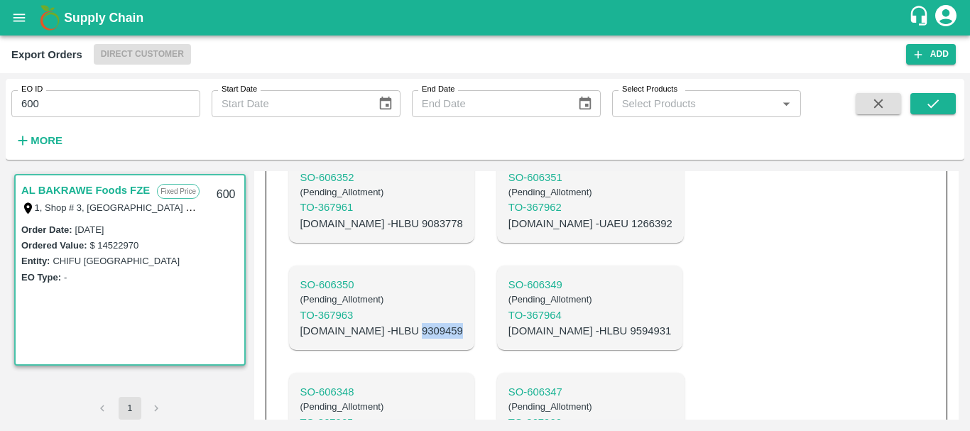
scroll to position [735, 0]
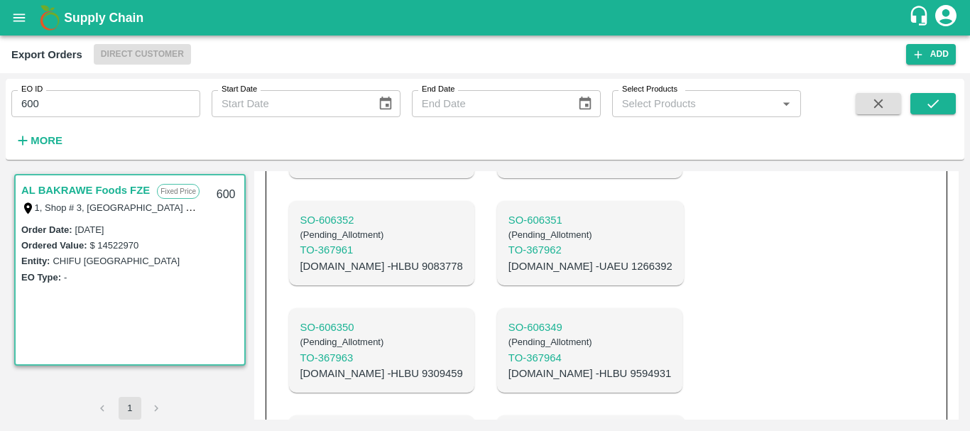
click at [509, 259] on p "C.No - UAEU 1266392" at bounding box center [591, 267] width 164 height 16
click at [333, 260] on p "C.No - HLBU 9083778" at bounding box center [382, 267] width 163 height 16
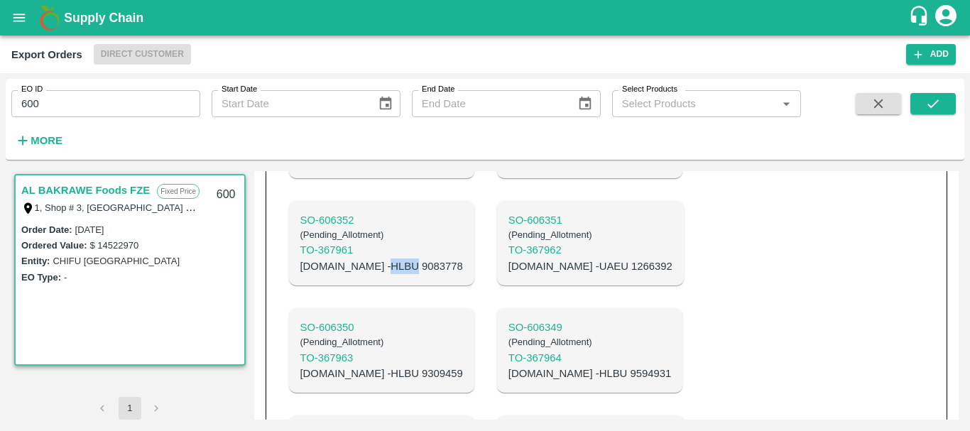
click at [333, 260] on p "C.No - HLBU 9083778" at bounding box center [382, 267] width 163 height 16
click at [367, 259] on p "C.No - HLBU 9083778" at bounding box center [382, 267] width 163 height 16
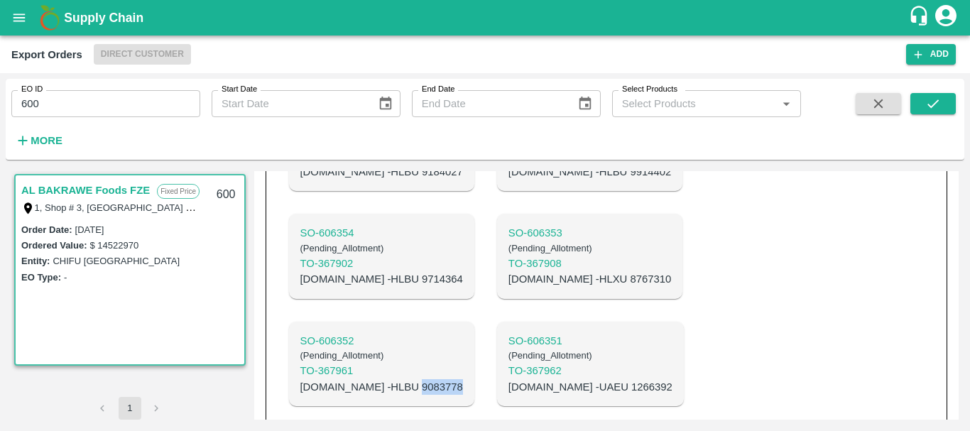
scroll to position [614, 0]
click at [509, 272] on p "C.No - HLXU 8767310" at bounding box center [590, 280] width 163 height 16
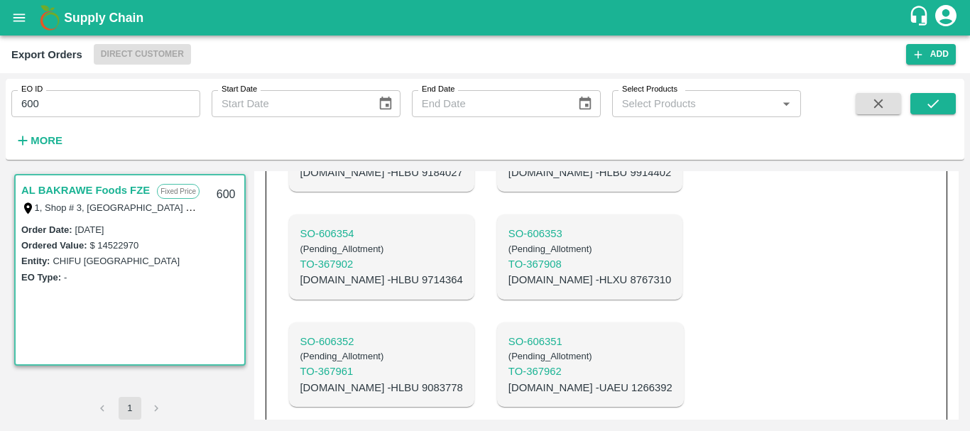
click at [516, 272] on p "C.No - HLXU 8767310" at bounding box center [590, 280] width 163 height 16
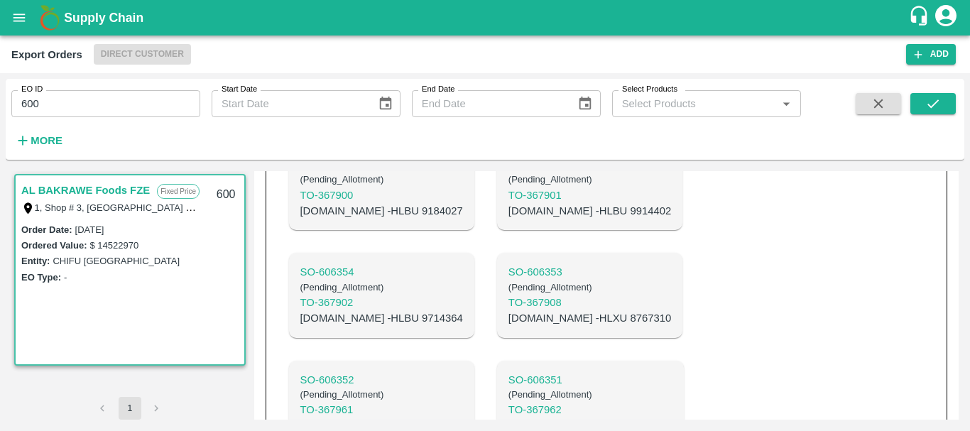
click at [340, 310] on p "C.No - HLBU 9714364" at bounding box center [382, 318] width 163 height 16
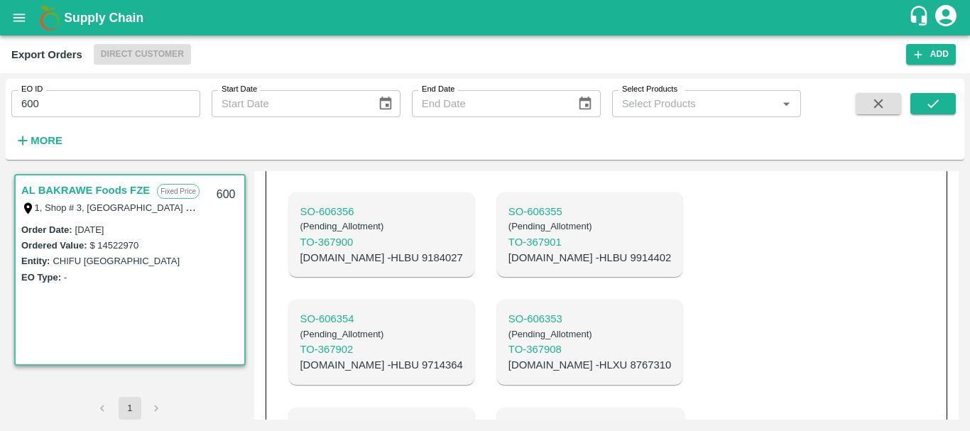
click at [509, 250] on p "C.No - HLBU 9914402" at bounding box center [590, 258] width 163 height 16
click at [340, 250] on p "C.No - HLBU 9184027" at bounding box center [382, 258] width 163 height 16
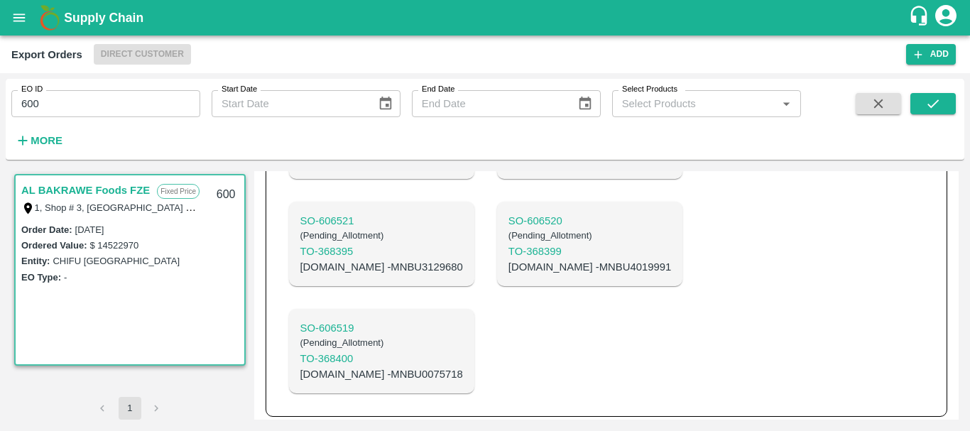
scroll to position [1402, 0]
click at [342, 368] on p "C.No - MNBU0075718" at bounding box center [382, 374] width 163 height 16
click at [509, 259] on p "C.No - MNBU4019991" at bounding box center [590, 267] width 163 height 16
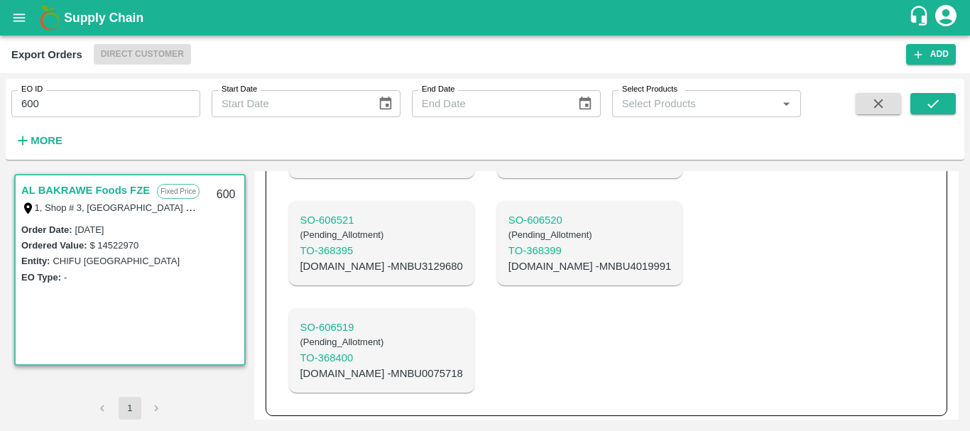
click at [340, 259] on p "C.No - MNBU3129680" at bounding box center [382, 267] width 163 height 16
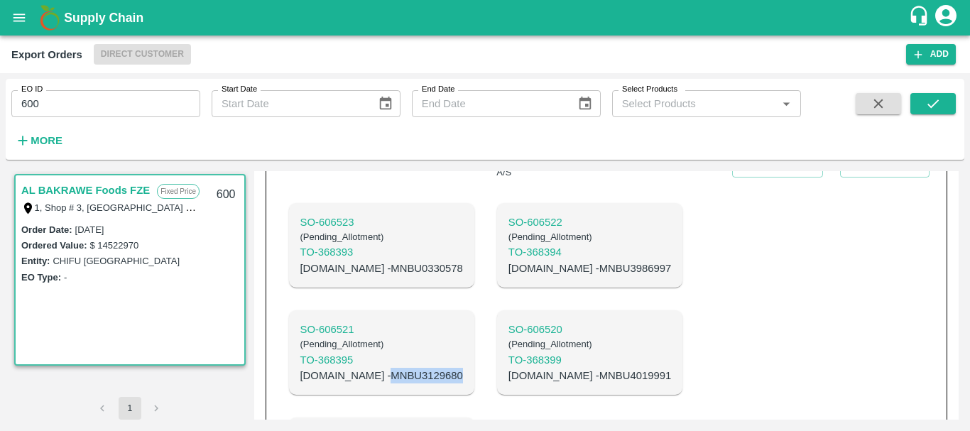
scroll to position [1292, 0]
click at [509, 264] on p "C.No - MNBU3986997" at bounding box center [590, 269] width 163 height 16
click at [345, 261] on p "C.No - MNBU0330578" at bounding box center [382, 269] width 163 height 16
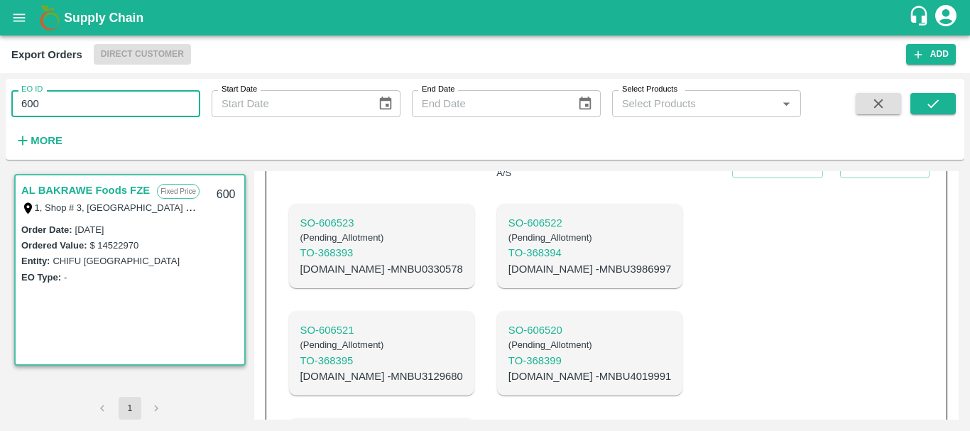
click at [67, 112] on input "600" at bounding box center [105, 103] width 189 height 27
type input "6"
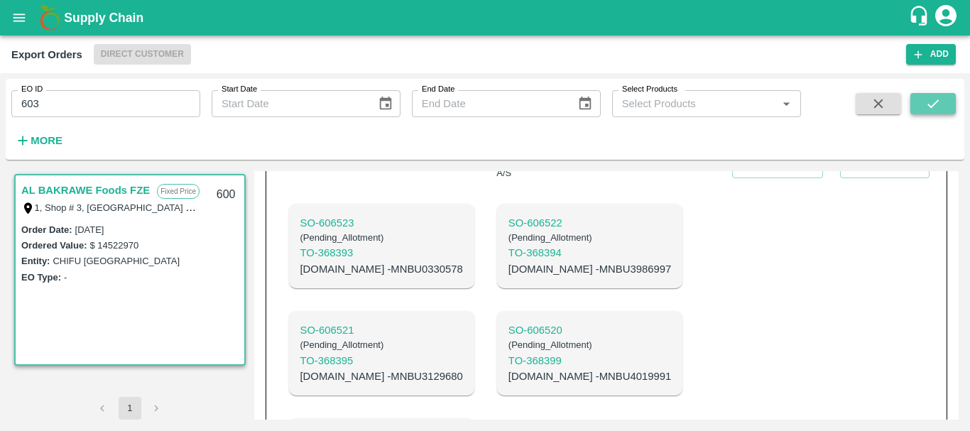
click at [941, 102] on icon "submit" at bounding box center [934, 104] width 16 height 16
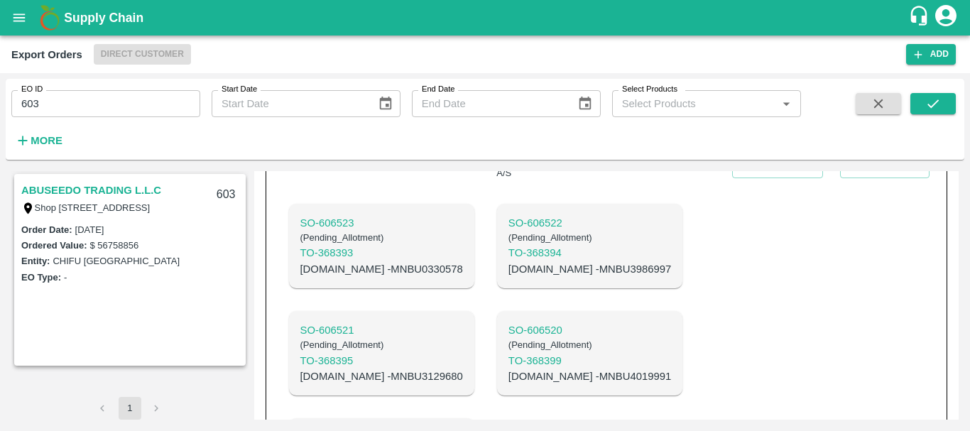
click at [104, 189] on link "ABUSEEDO TRADING L.L.C" at bounding box center [91, 190] width 140 height 18
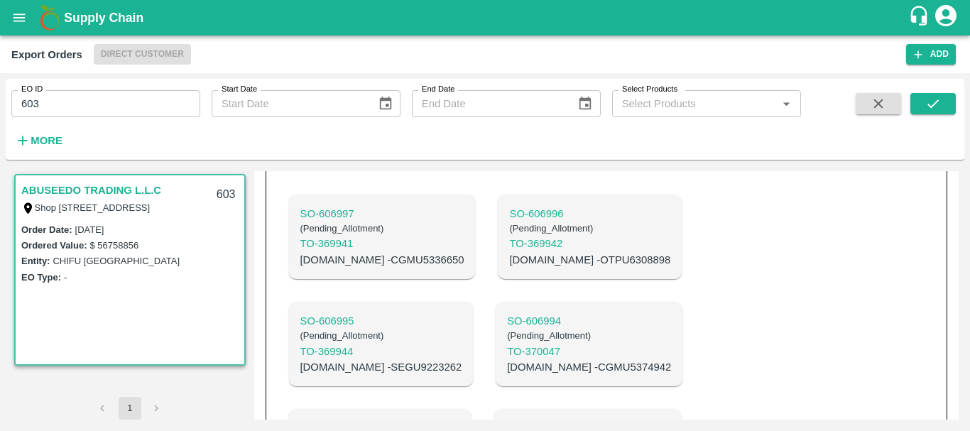
scroll to position [1804, 0]
click at [506, 421] on p "SO- 606992" at bounding box center [588, 429] width 164 height 16
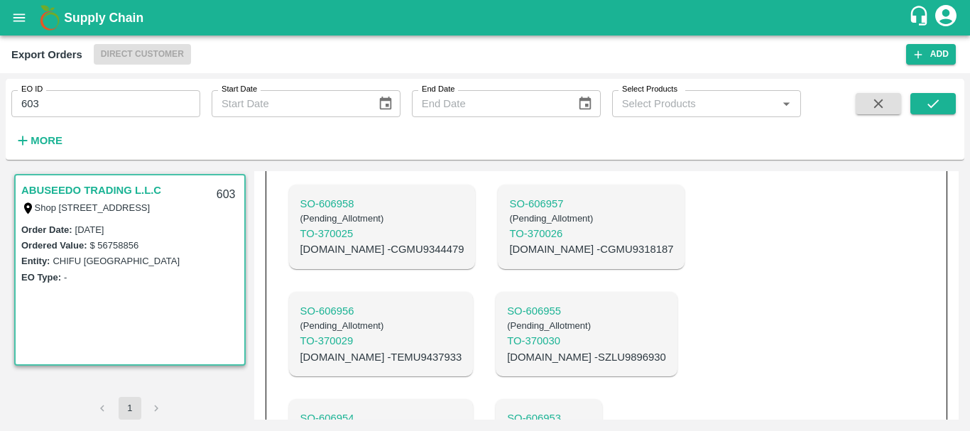
scroll to position [1352, 0]
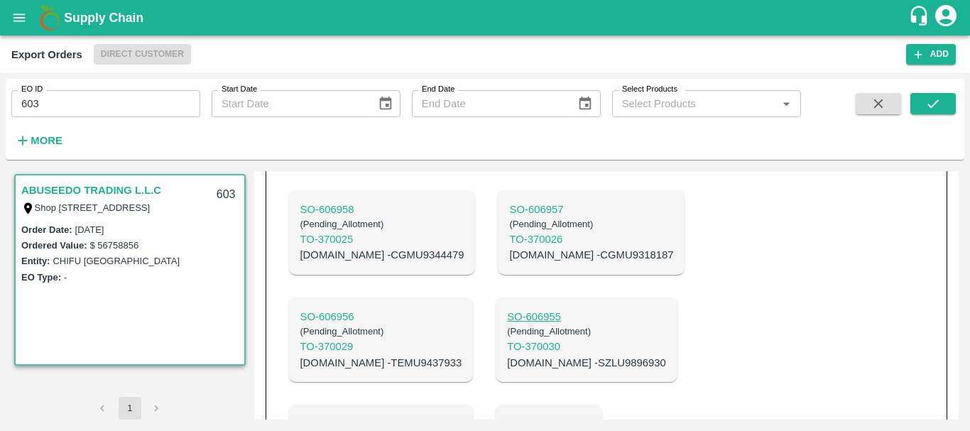
click at [507, 309] on p "SO- 606955" at bounding box center [586, 317] width 159 height 16
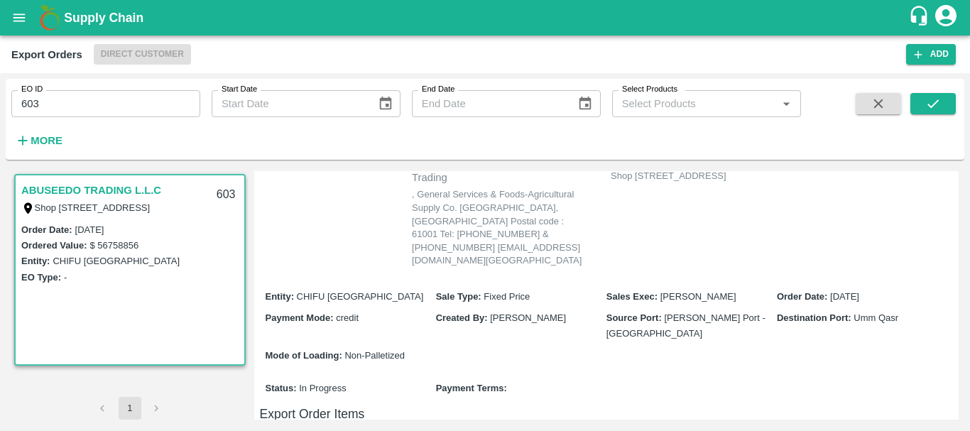
scroll to position [0, 0]
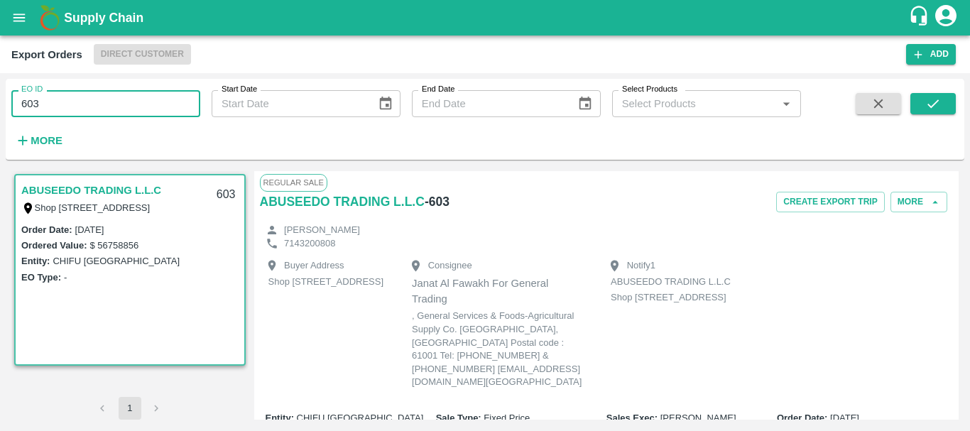
click at [74, 107] on input "603" at bounding box center [105, 103] width 189 height 27
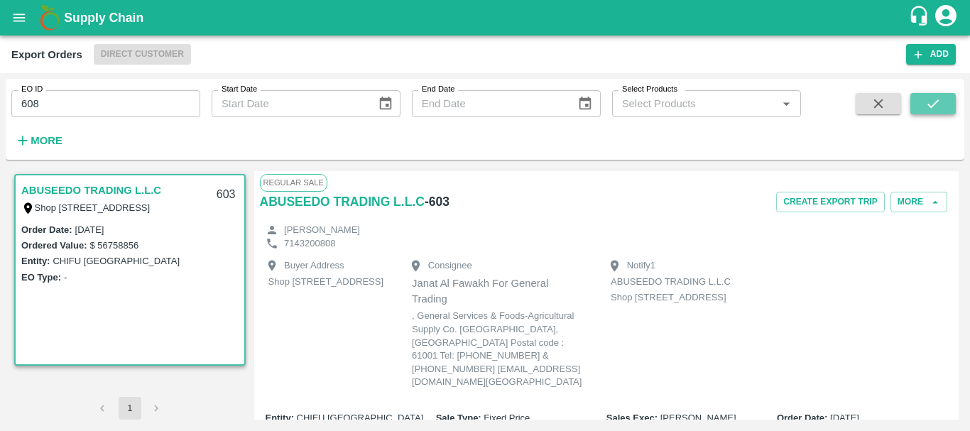
click at [938, 98] on icon "submit" at bounding box center [934, 104] width 16 height 16
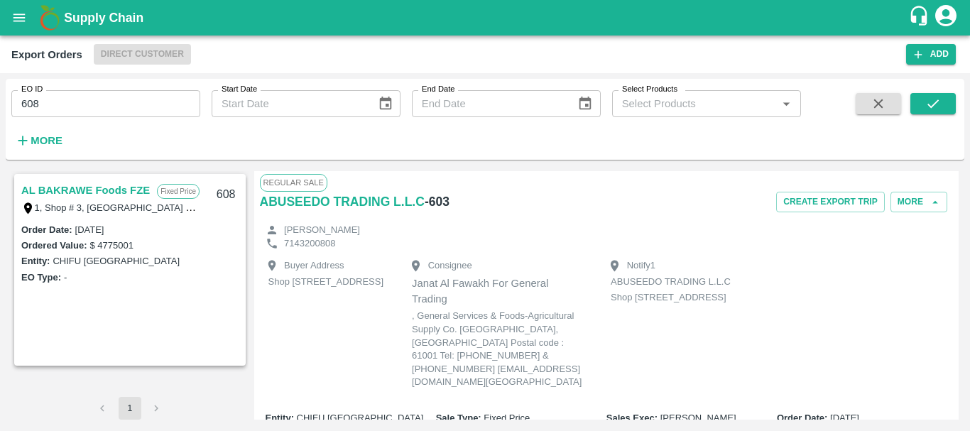
click at [48, 192] on link "AL BAKRAWE Foods FZE" at bounding box center [85, 190] width 129 height 18
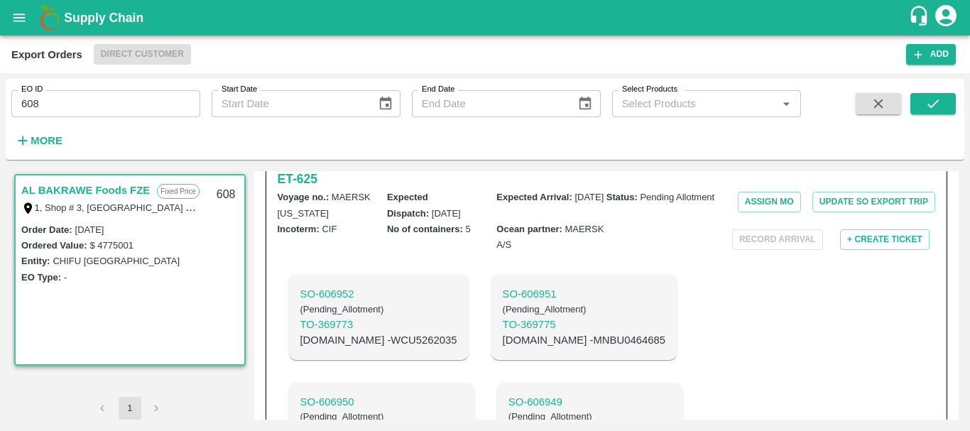
scroll to position [584, 0]
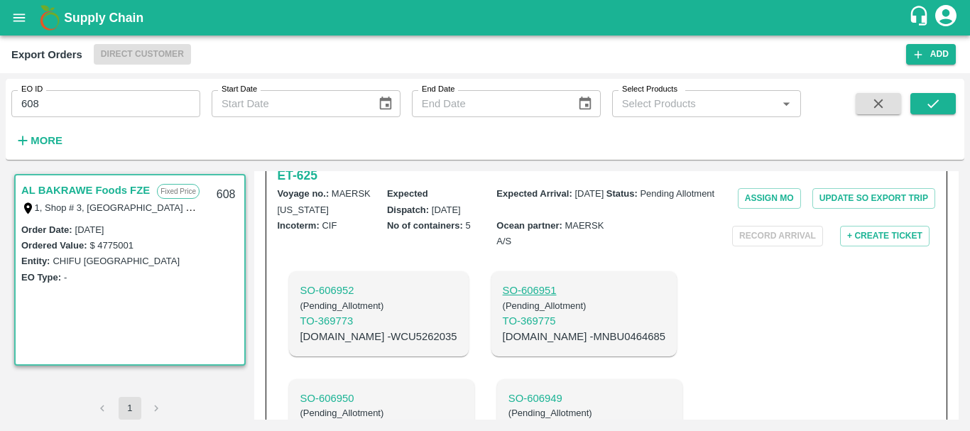
click at [492, 271] on div "SO- 606951 ( Pending_Allotment ) TO- 369775 C.No - MNBU0464685" at bounding box center [584, 313] width 185 height 85
click at [503, 283] on p "SO- 606951" at bounding box center [584, 291] width 163 height 16
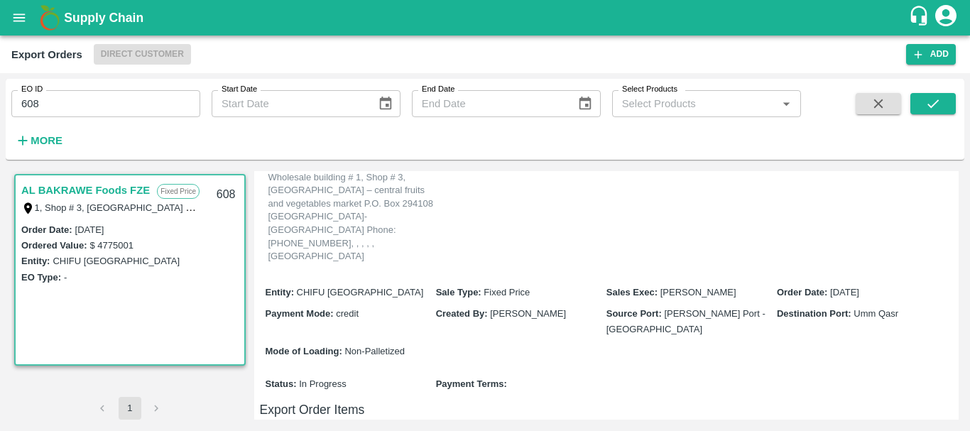
scroll to position [203, 0]
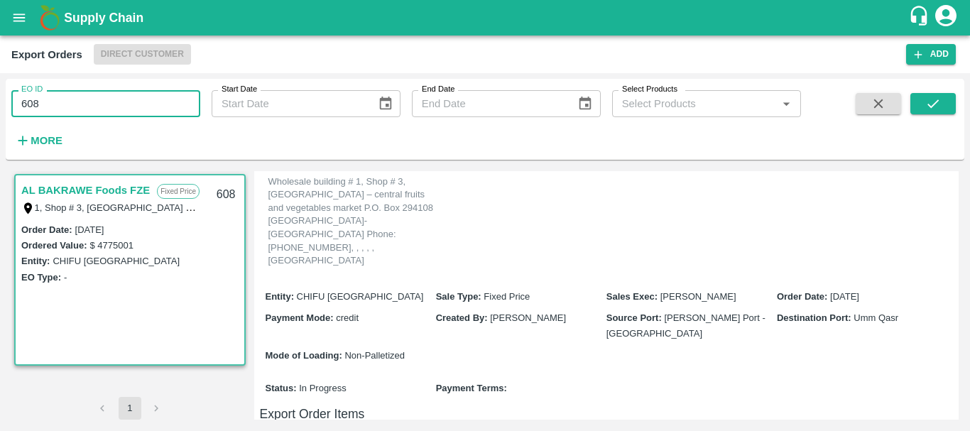
click at [92, 108] on input "608" at bounding box center [105, 103] width 189 height 27
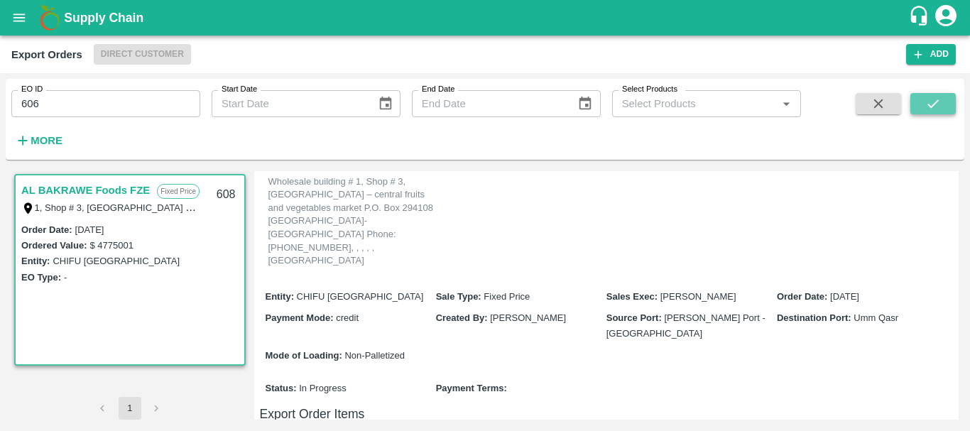
click at [937, 97] on icon "submit" at bounding box center [934, 104] width 16 height 16
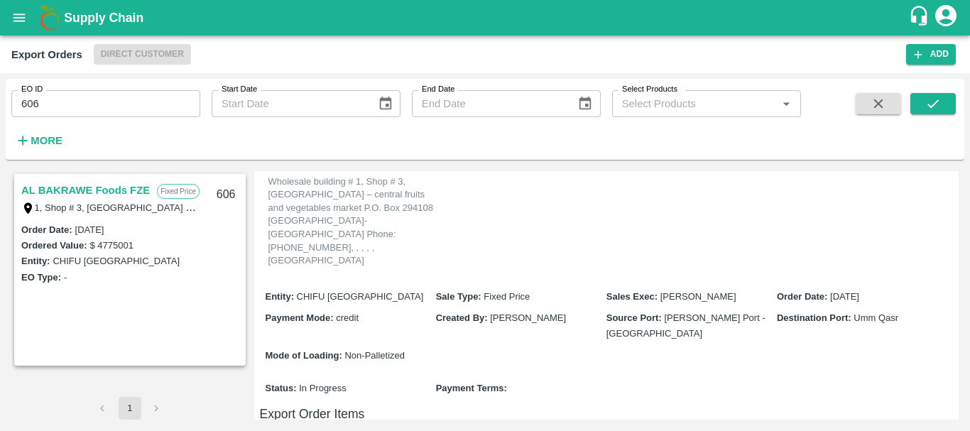
click at [121, 180] on div "AL BAKRAWE Foods FZE Fixed Price 1, Shop # 3, Ras Al Khor – central fruits and …" at bounding box center [130, 197] width 229 height 45
click at [123, 190] on link "AL BAKRAWE Foods FZE" at bounding box center [85, 190] width 129 height 18
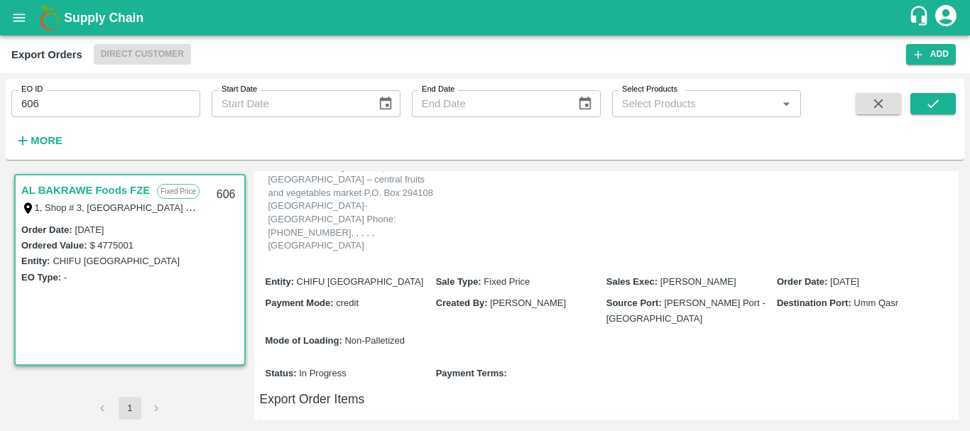
scroll to position [217, 0]
click at [63, 103] on input "606" at bounding box center [105, 103] width 189 height 27
type input "605"
click at [947, 103] on button "submit" at bounding box center [933, 103] width 45 height 21
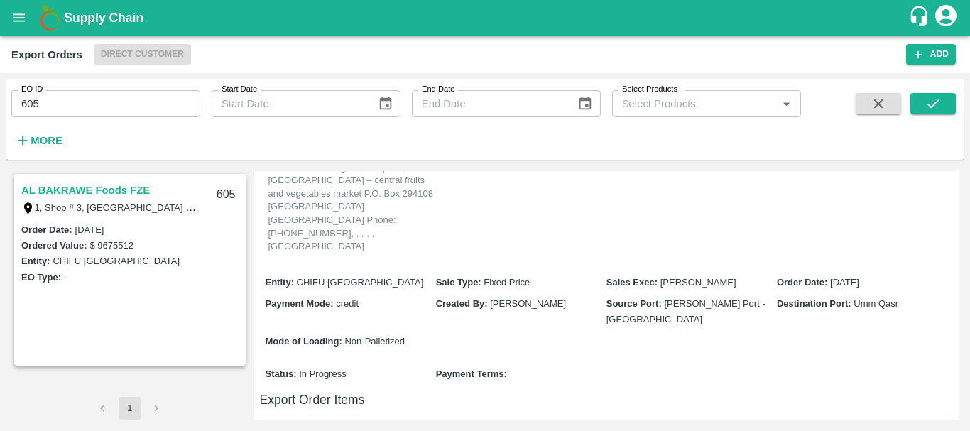
click at [121, 186] on link "AL BAKRAWE Foods FZE" at bounding box center [85, 190] width 129 height 18
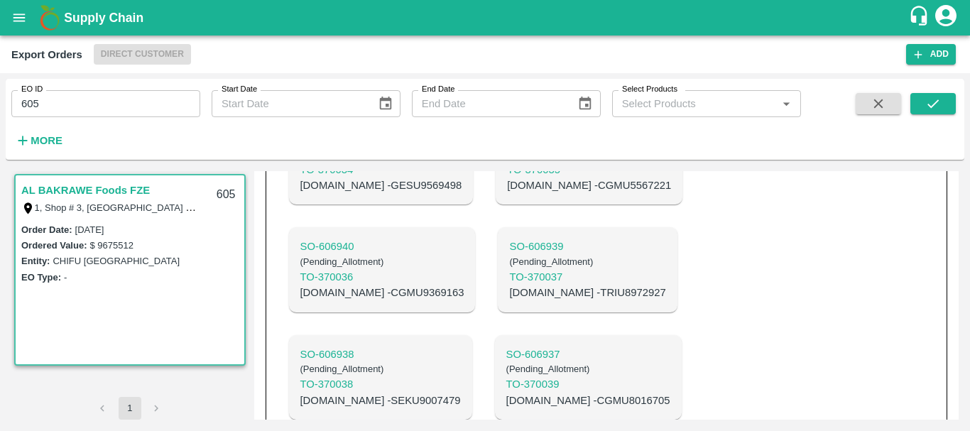
scroll to position [845, 0]
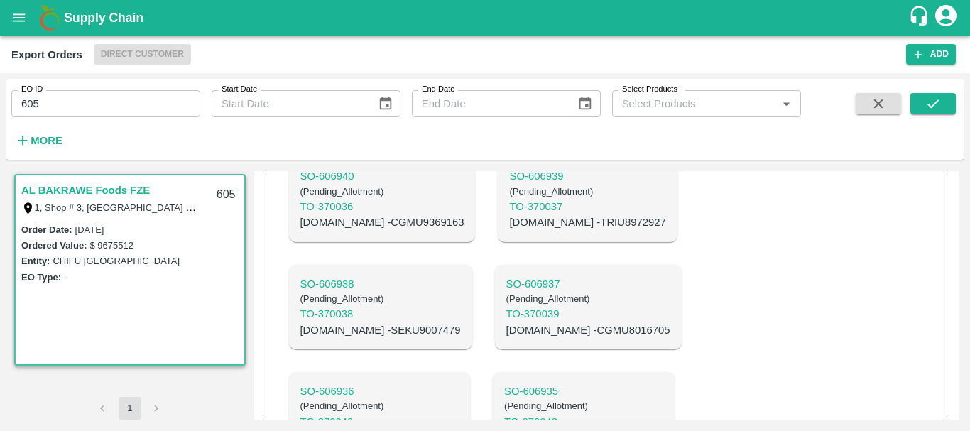
click at [612, 264] on div "SO- 606942 ( Pending_Allotment ) TO- 370034 C.No - GESU9569498 SO- 606941 ( Pen…" at bounding box center [497, 306] width 439 height 537
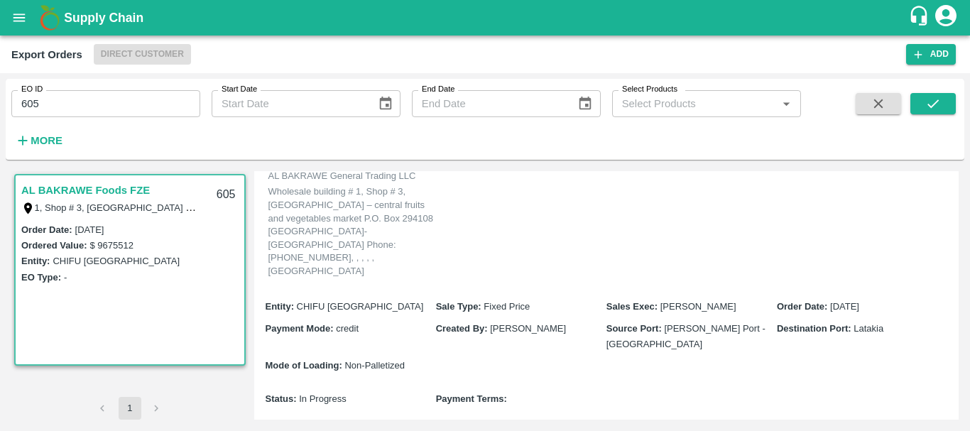
scroll to position [234, 0]
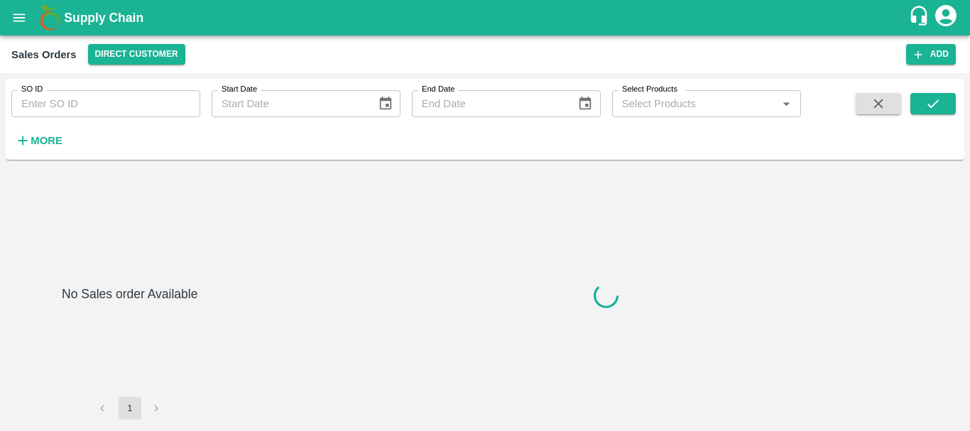
type input "606582"
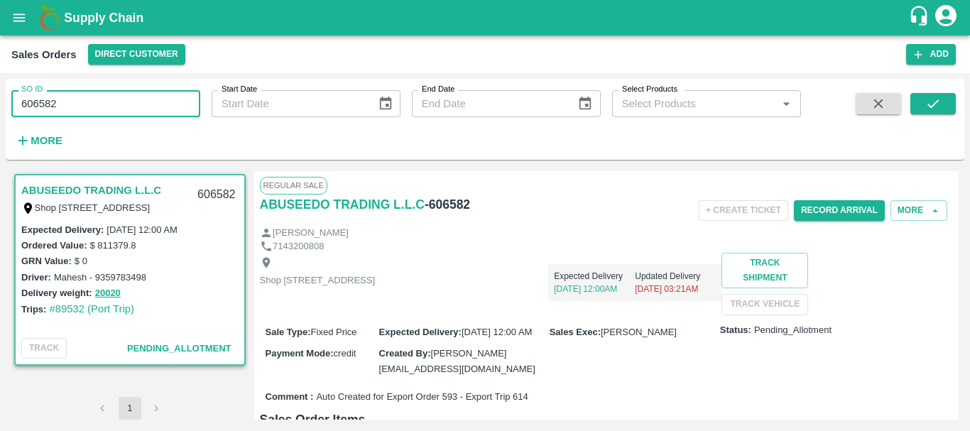
click at [22, 107] on input "606582" at bounding box center [105, 103] width 189 height 27
click at [895, 209] on button "More" at bounding box center [919, 210] width 57 height 21
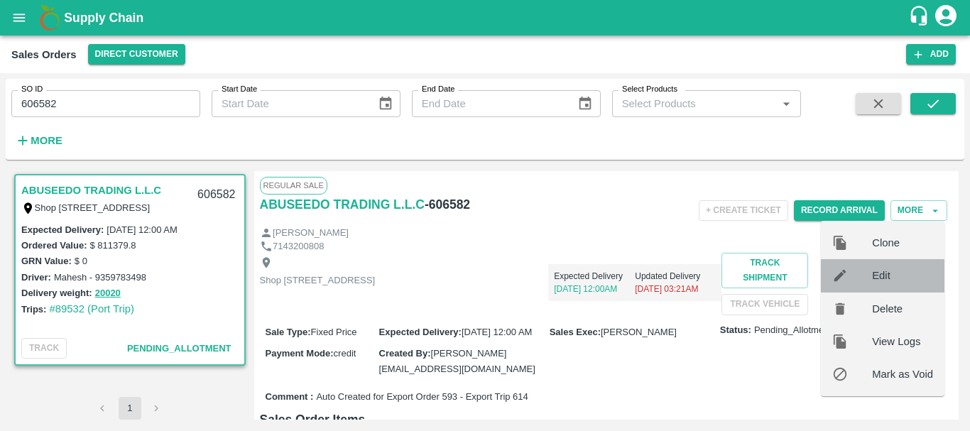
click at [884, 283] on span "Edit" at bounding box center [902, 276] width 61 height 16
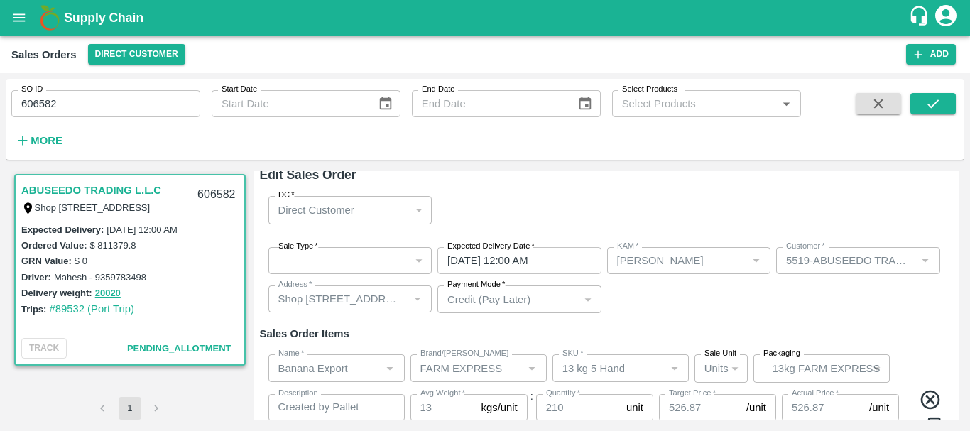
scroll to position [10, 0]
click at [384, 262] on div "​" at bounding box center [351, 260] width 164 height 27
click at [700, 318] on div "Sale Type   * ​ Sale Type Expected Delivery Date   * 04/10/2025 12:00 AM Expect…" at bounding box center [607, 280] width 694 height 90
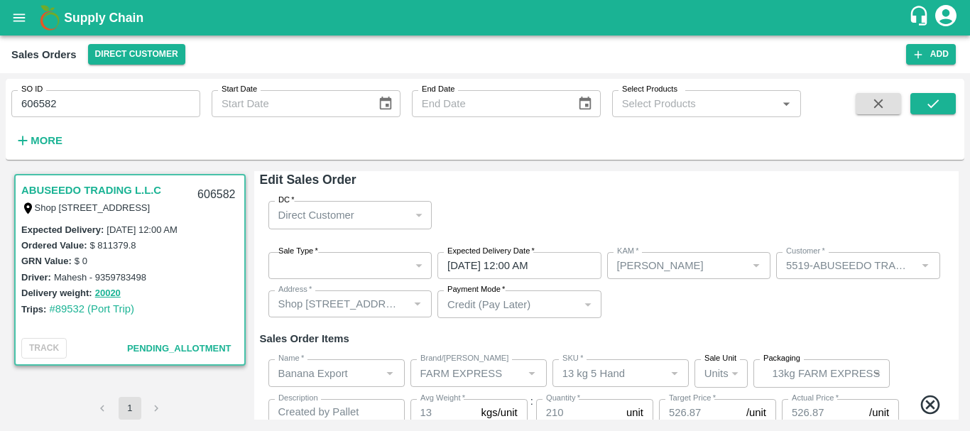
scroll to position [0, 0]
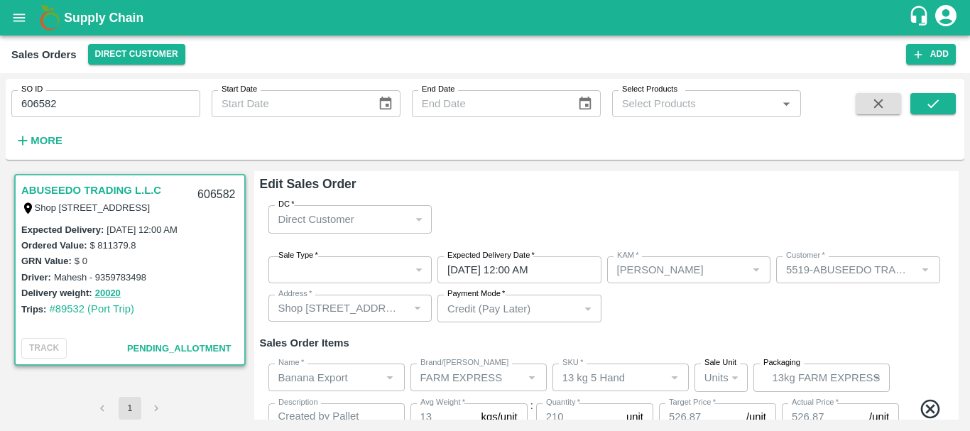
click at [642, 313] on div "Sale Type   * ​ Sale Type Expected Delivery Date   * 04/10/2025 12:00 AM Expect…" at bounding box center [607, 290] width 694 height 90
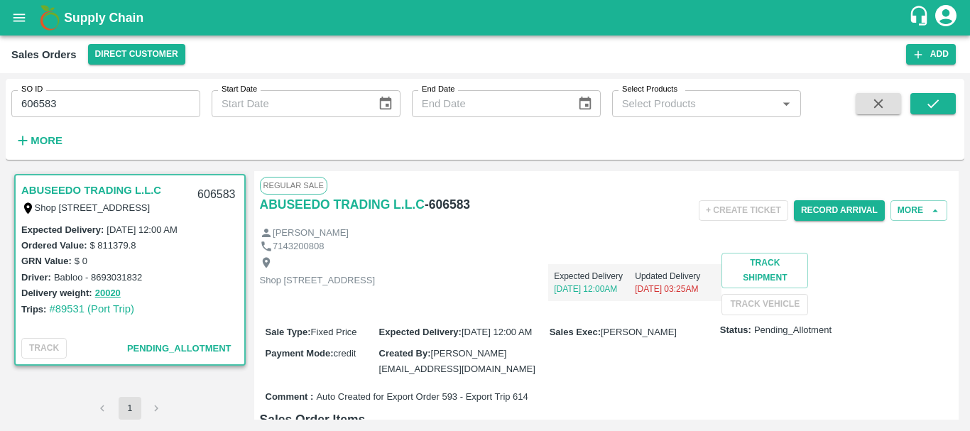
click at [48, 102] on input "606583" at bounding box center [105, 103] width 189 height 27
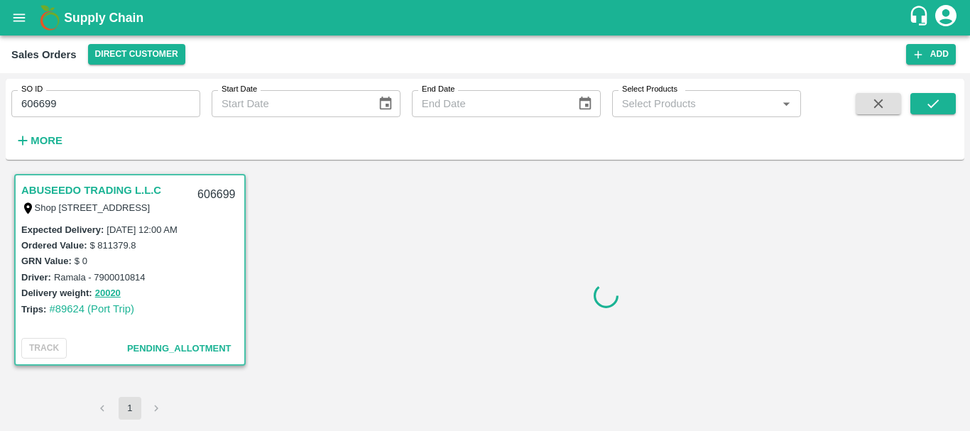
click at [40, 102] on input "606699" at bounding box center [105, 103] width 189 height 27
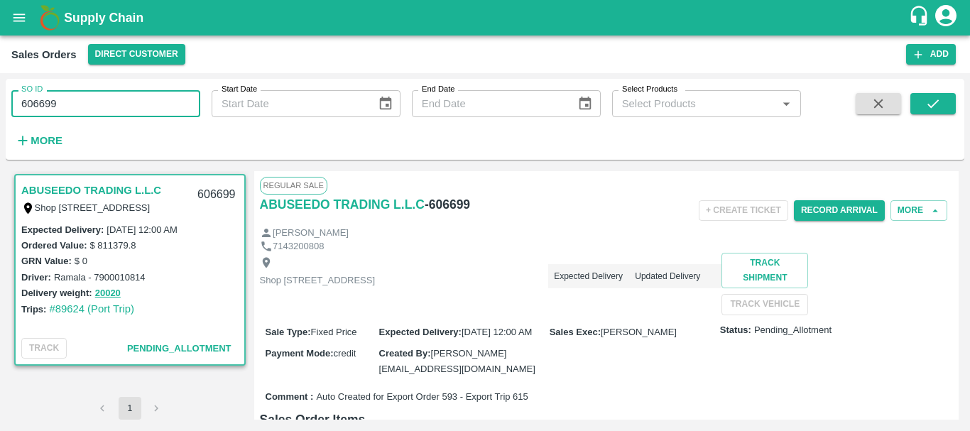
click at [40, 102] on input "606699" at bounding box center [105, 103] width 189 height 27
click at [51, 98] on input "606700" at bounding box center [105, 103] width 189 height 27
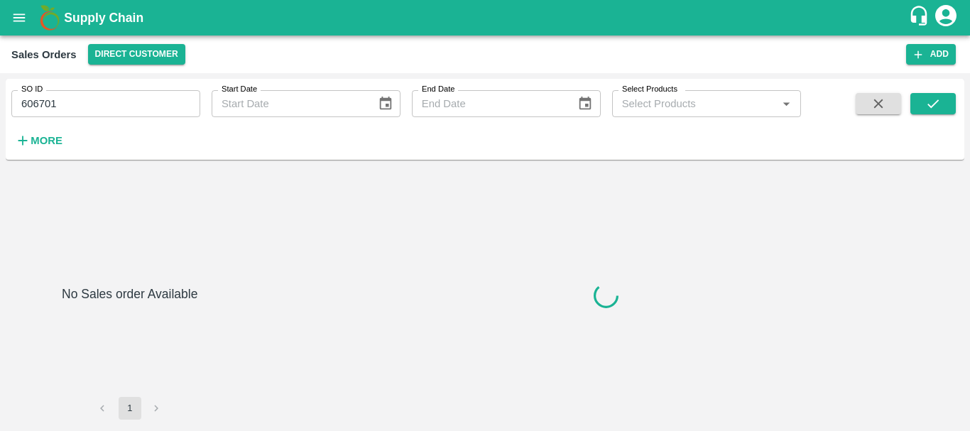
click at [39, 104] on input "606701" at bounding box center [105, 103] width 189 height 27
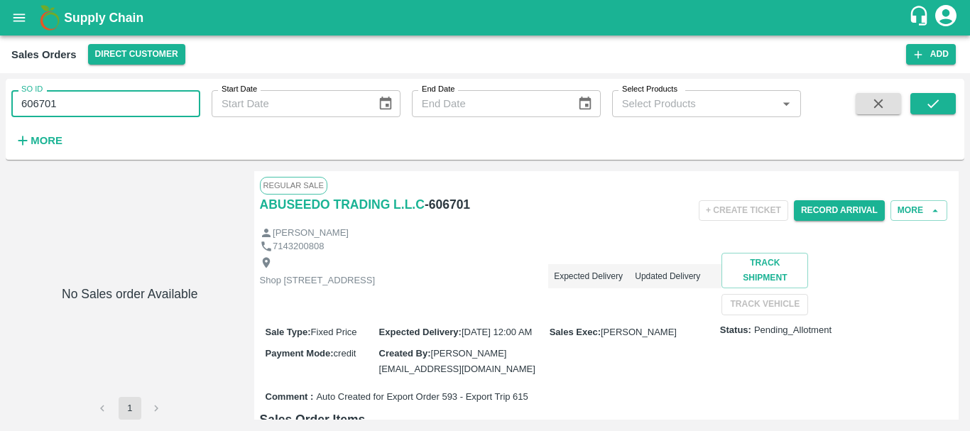
click at [39, 104] on input "606701" at bounding box center [105, 103] width 189 height 27
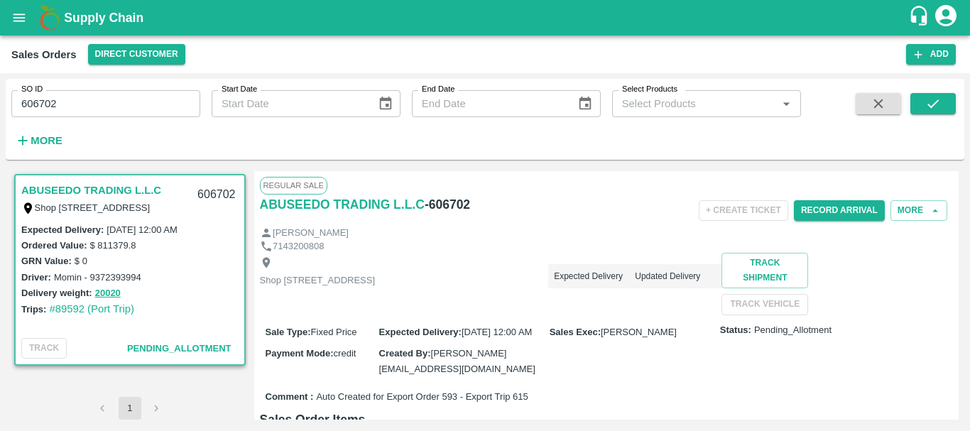
click at [26, 103] on input "606702" at bounding box center [105, 103] width 189 height 27
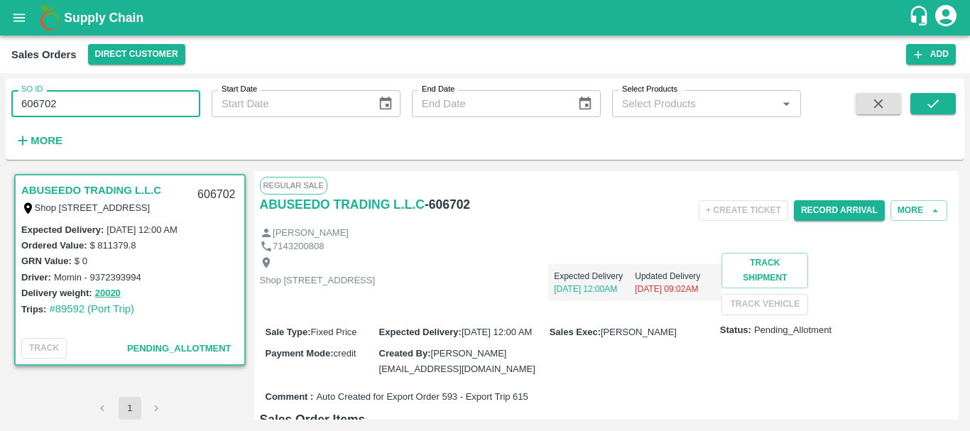
click at [26, 103] on input "606702" at bounding box center [105, 103] width 189 height 27
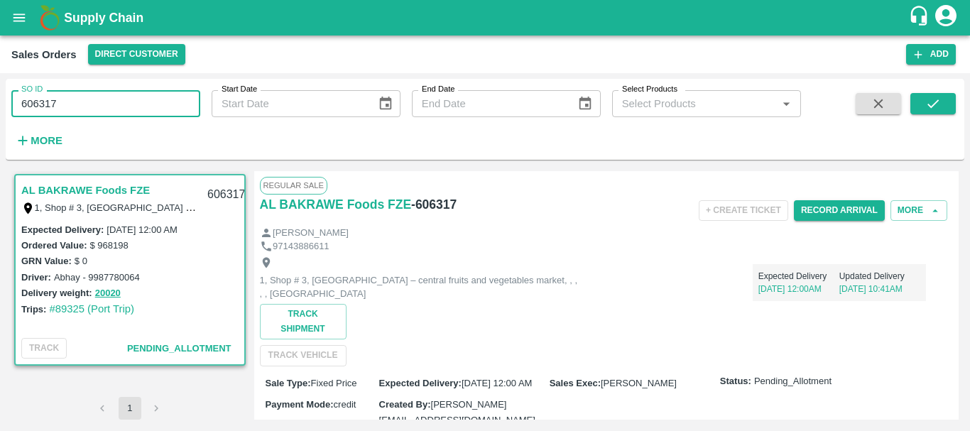
click at [45, 103] on input "606317" at bounding box center [105, 103] width 189 height 27
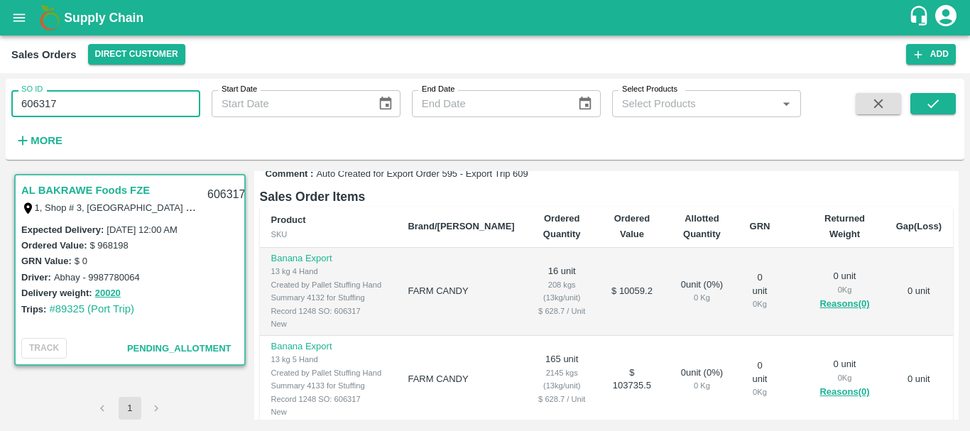
scroll to position [275, 0]
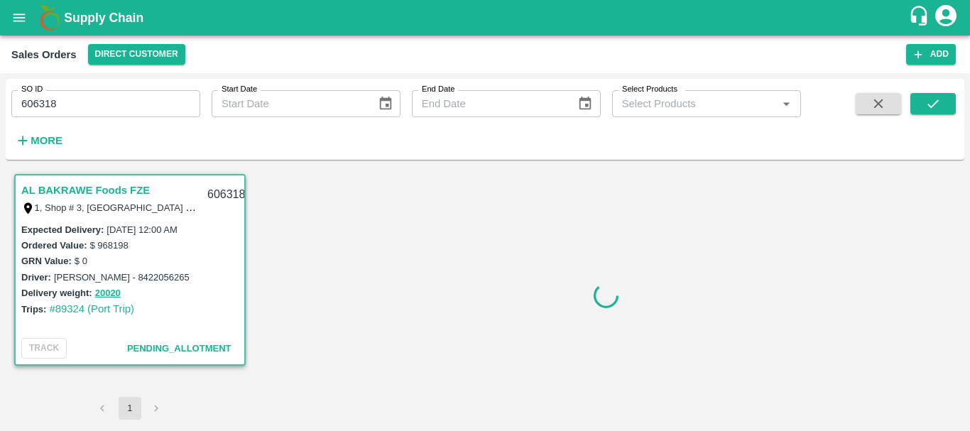
click at [56, 102] on input "606318" at bounding box center [105, 103] width 189 height 27
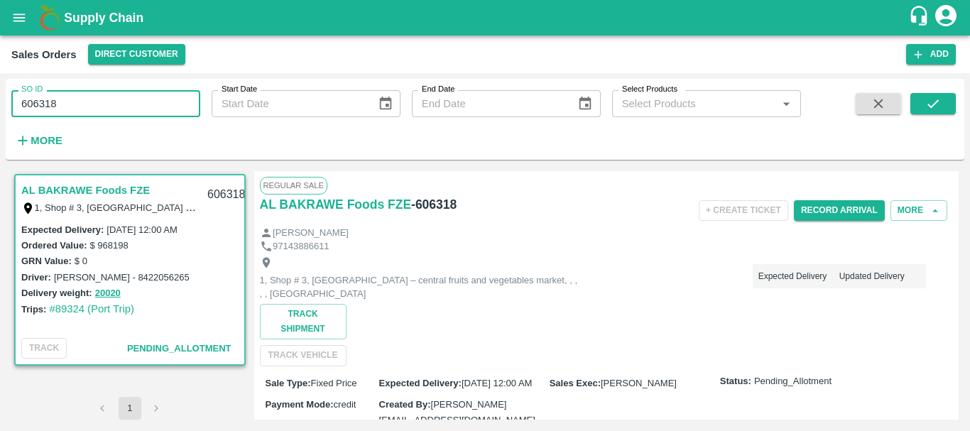
click at [56, 102] on input "606318" at bounding box center [105, 103] width 189 height 27
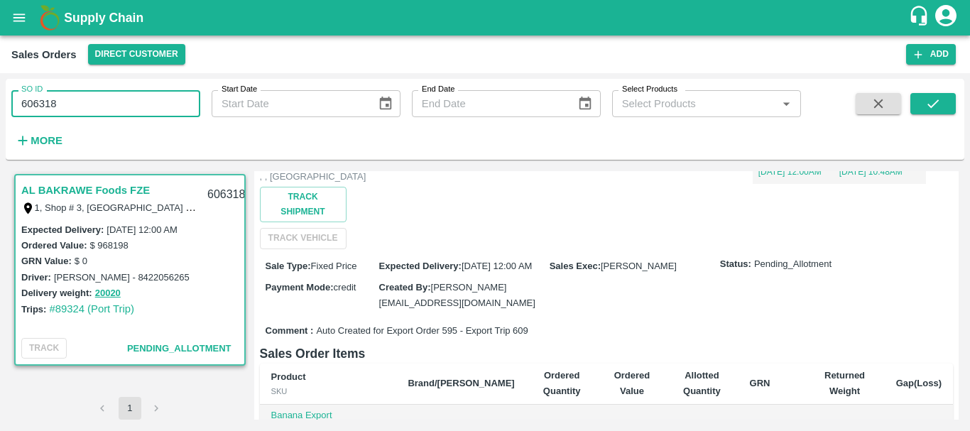
scroll to position [118, 0]
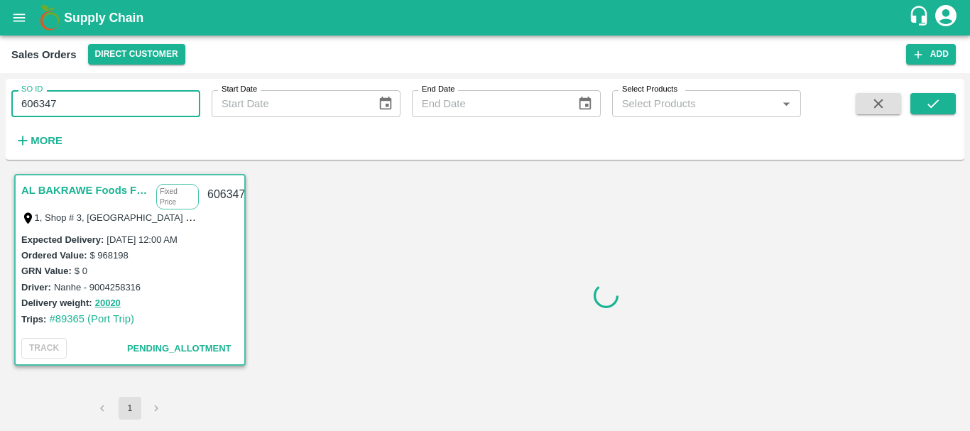
click at [39, 99] on input "606347" at bounding box center [105, 103] width 189 height 27
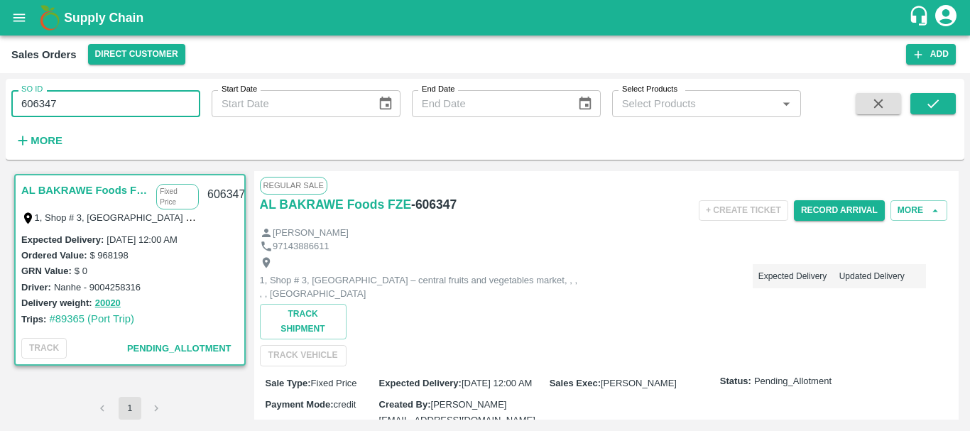
click at [39, 99] on input "606347" at bounding box center [105, 103] width 189 height 27
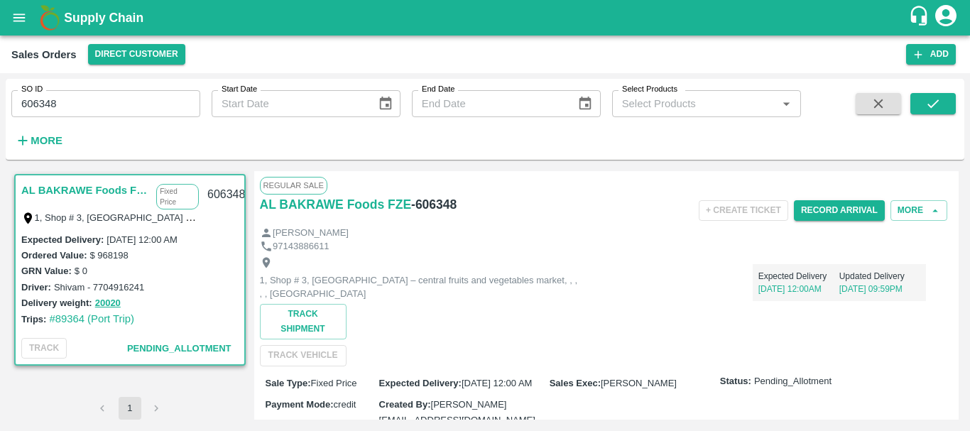
click at [23, 99] on input "606348" at bounding box center [105, 103] width 189 height 27
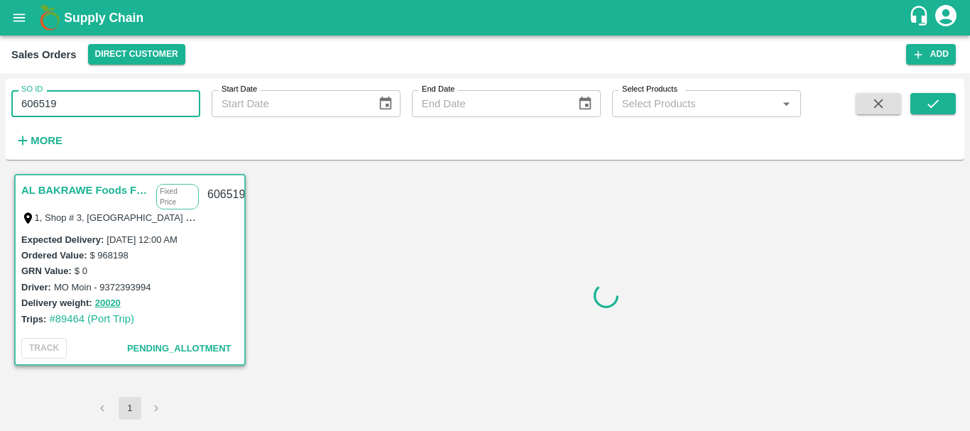
click at [48, 102] on input "606519" at bounding box center [105, 103] width 189 height 27
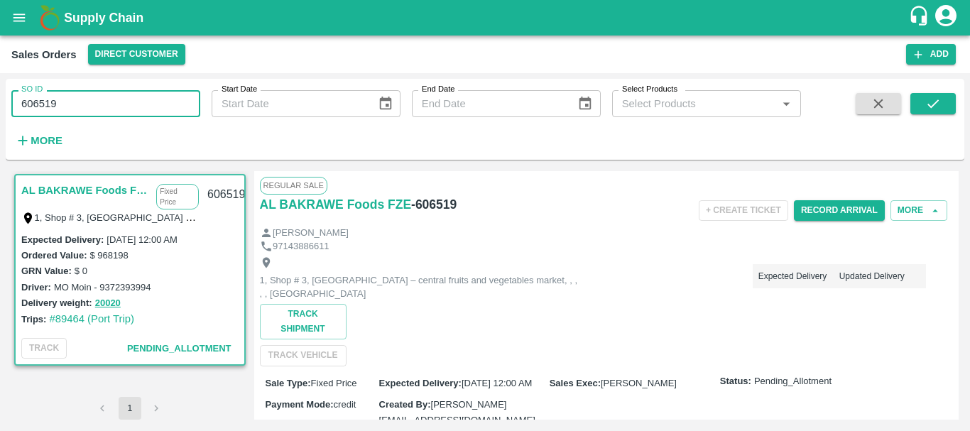
click at [48, 102] on input "606519" at bounding box center [105, 103] width 189 height 27
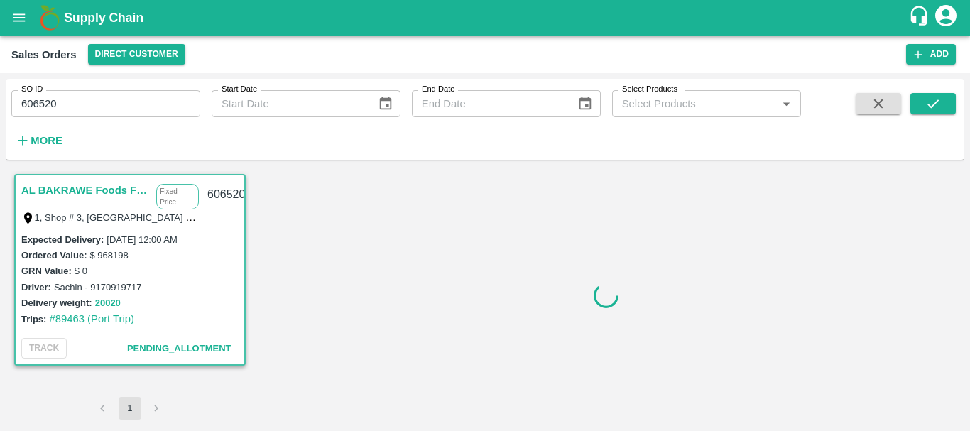
click at [30, 108] on input "606520" at bounding box center [105, 103] width 189 height 27
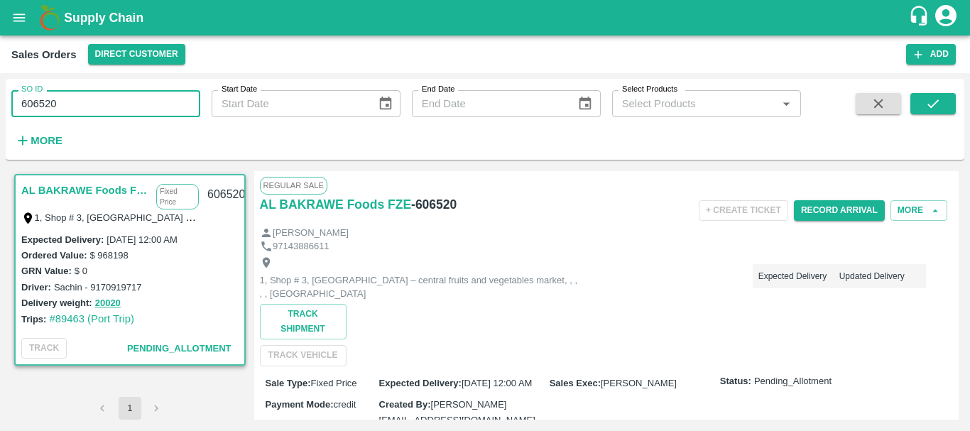
click at [30, 108] on input "606520" at bounding box center [105, 103] width 189 height 27
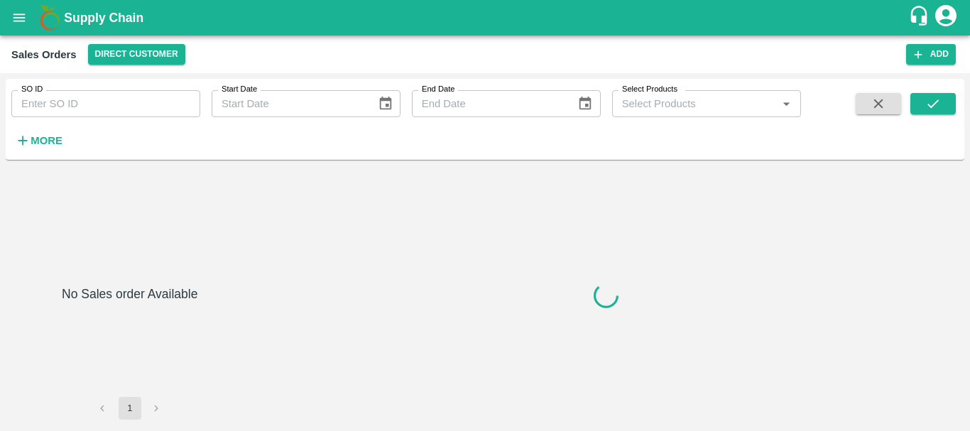
type input "606951"
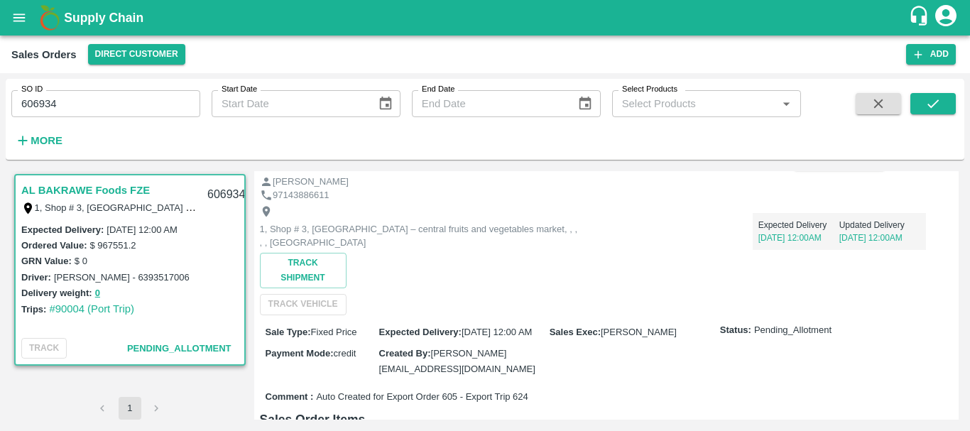
scroll to position [52, 0]
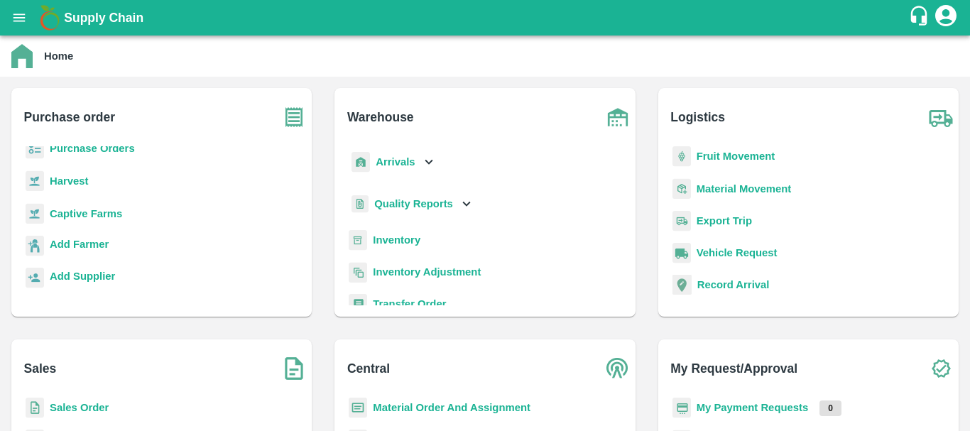
scroll to position [70, 0]
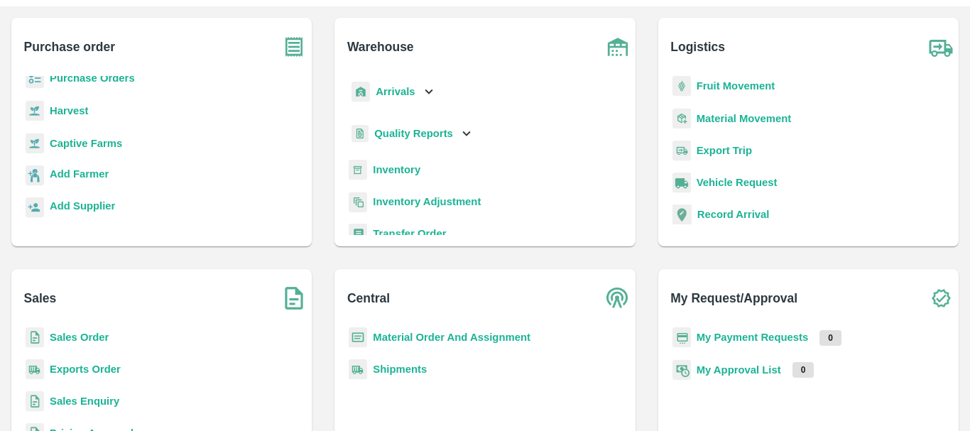
click at [82, 365] on b "Exports Order" at bounding box center [85, 369] width 71 height 11
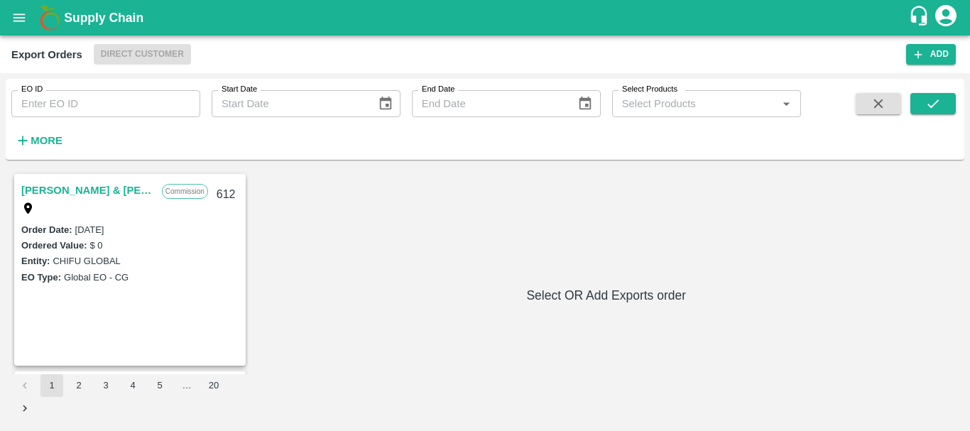
click at [107, 114] on input "EO ID" at bounding box center [105, 103] width 189 height 27
type input "600"
click at [931, 103] on icon "submit" at bounding box center [934, 104] width 16 height 16
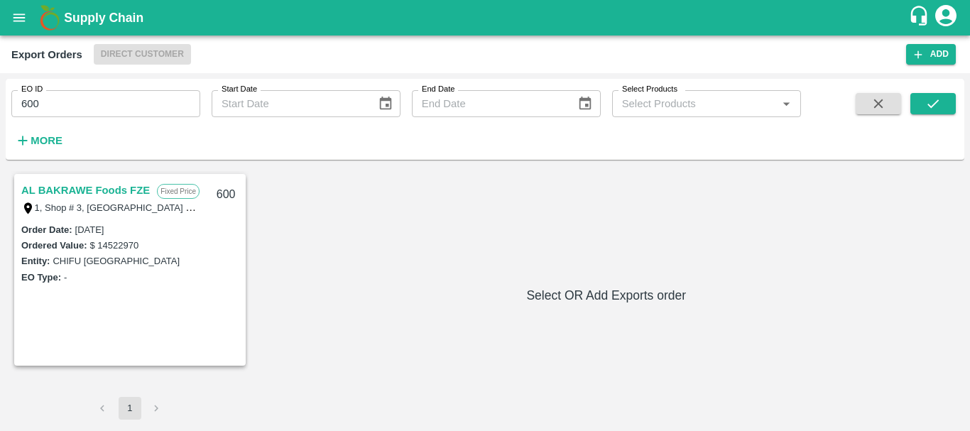
click at [115, 193] on link "AL BAKRAWE Foods FZE" at bounding box center [85, 190] width 129 height 18
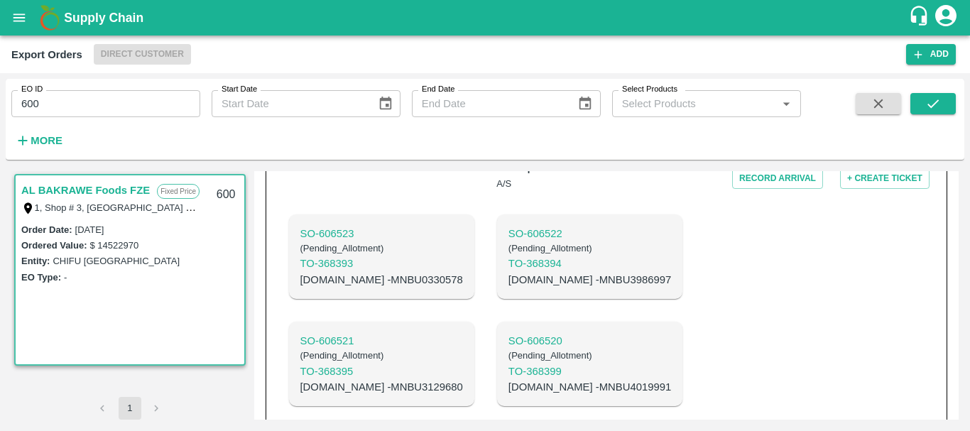
scroll to position [1402, 0]
